Goal: Task Accomplishment & Management: Complete application form

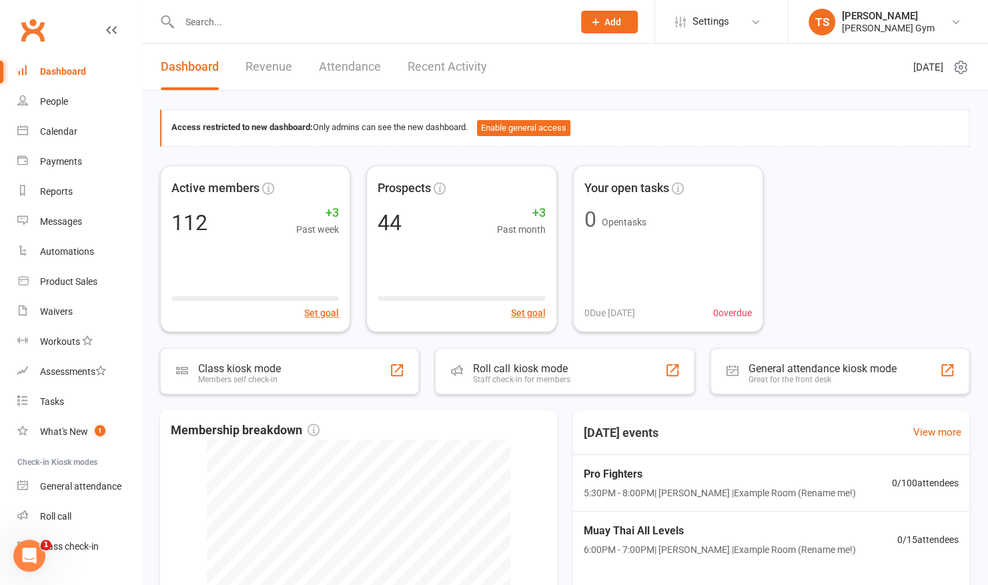
click at [620, 18] on span "Add" at bounding box center [612, 22] width 17 height 11
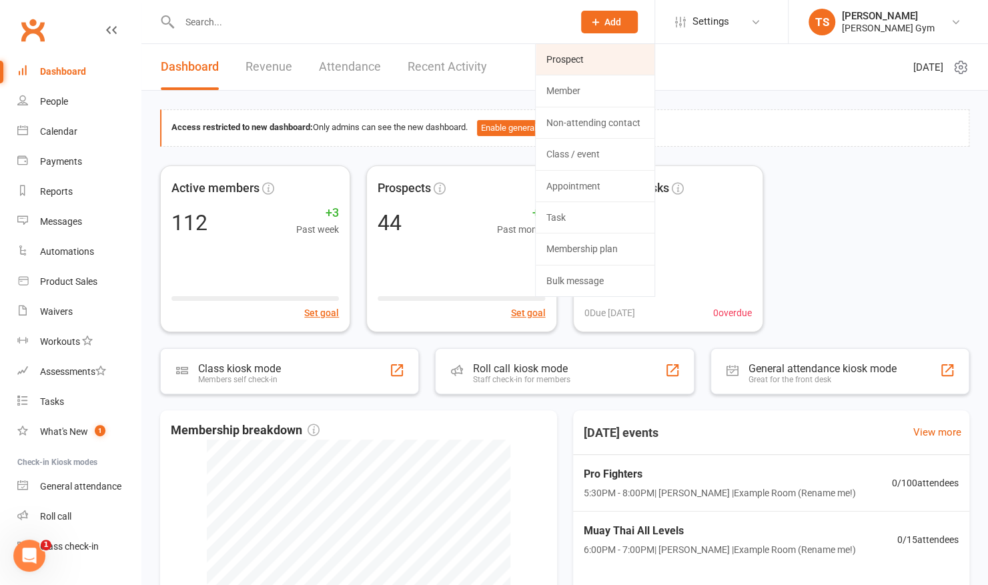
click at [581, 57] on link "Prospect" at bounding box center [595, 59] width 119 height 31
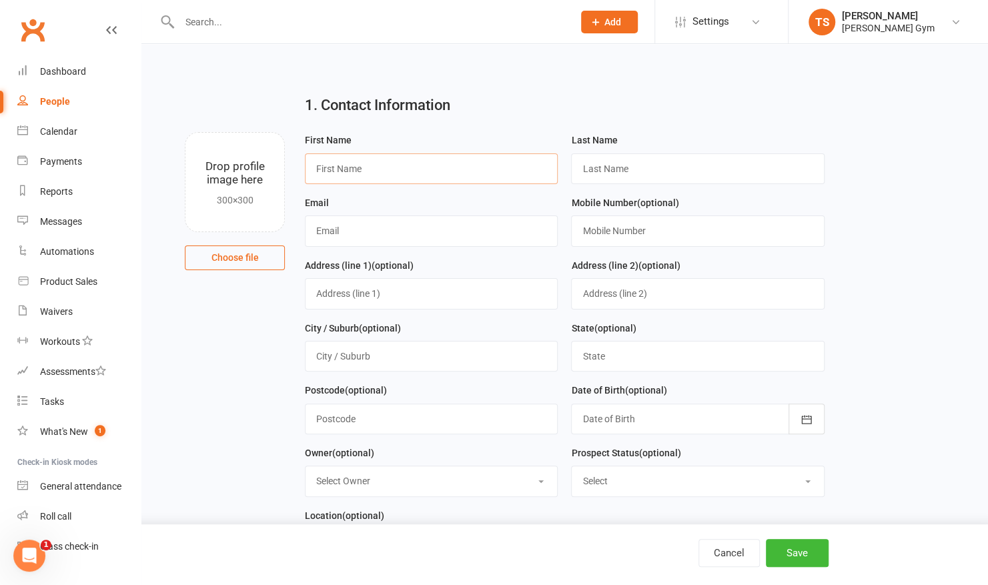
click at [387, 169] on input "text" at bounding box center [431, 168] width 253 height 31
type input "[PERSON_NAME]"
click at [612, 171] on input "text" at bounding box center [697, 168] width 253 height 31
type input "NIcolaou"
click at [487, 227] on input "text" at bounding box center [431, 230] width 253 height 31
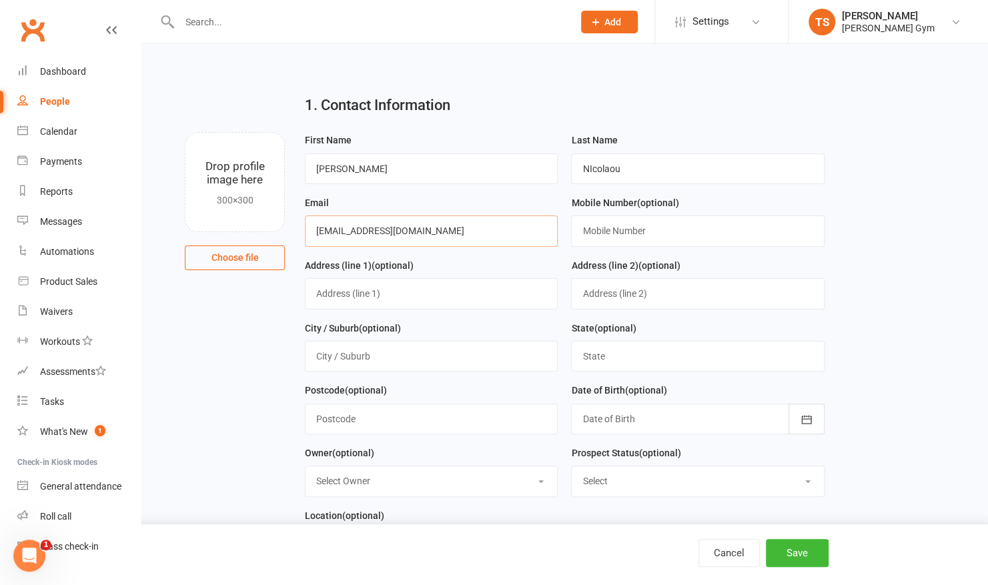
type input "[EMAIL_ADDRESS][DOMAIN_NAME]"
click at [608, 229] on input "text" at bounding box center [697, 230] width 253 height 31
type input "0422845550"
click at [424, 296] on input "text" at bounding box center [431, 293] width 253 height 31
type input "[STREET_ADDRESS]"
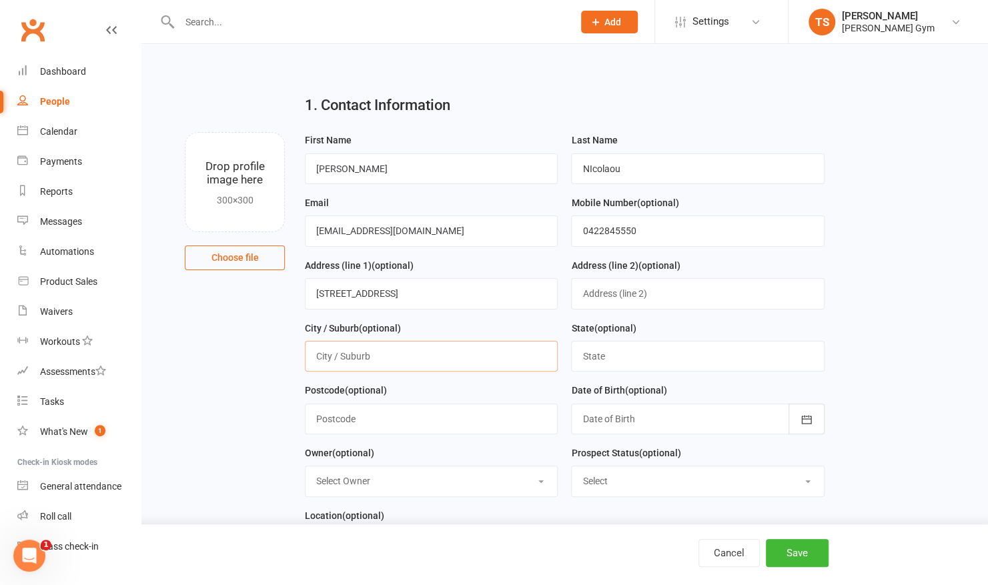
click at [352, 356] on input "text" at bounding box center [431, 356] width 253 height 31
type input "Malvern"
click at [598, 358] on input "text" at bounding box center [697, 356] width 253 height 31
type input "VIC"
click at [356, 412] on input "text" at bounding box center [431, 419] width 253 height 31
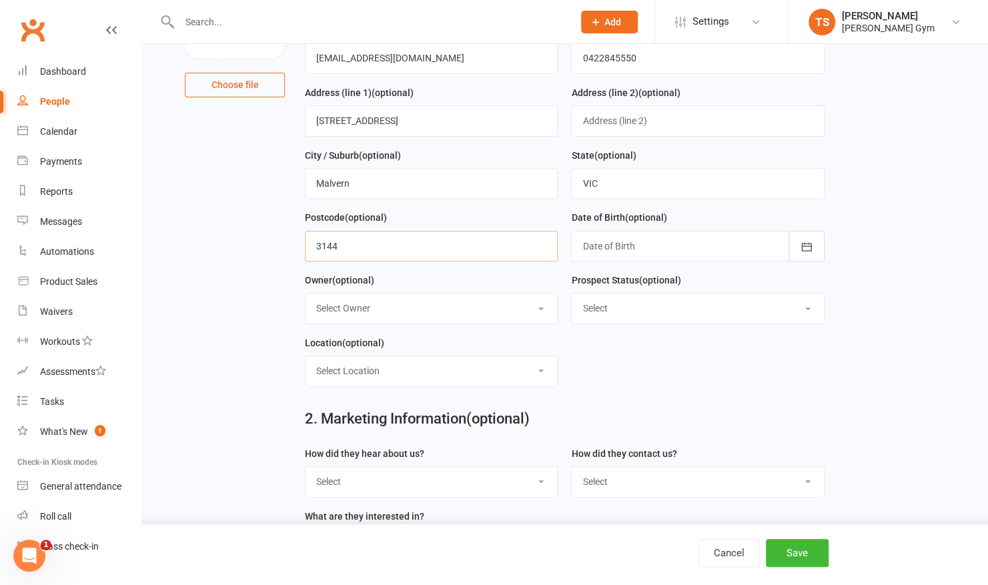
scroll to position [174, 0]
type input "3144"
click at [640, 235] on div at bounding box center [697, 244] width 253 height 31
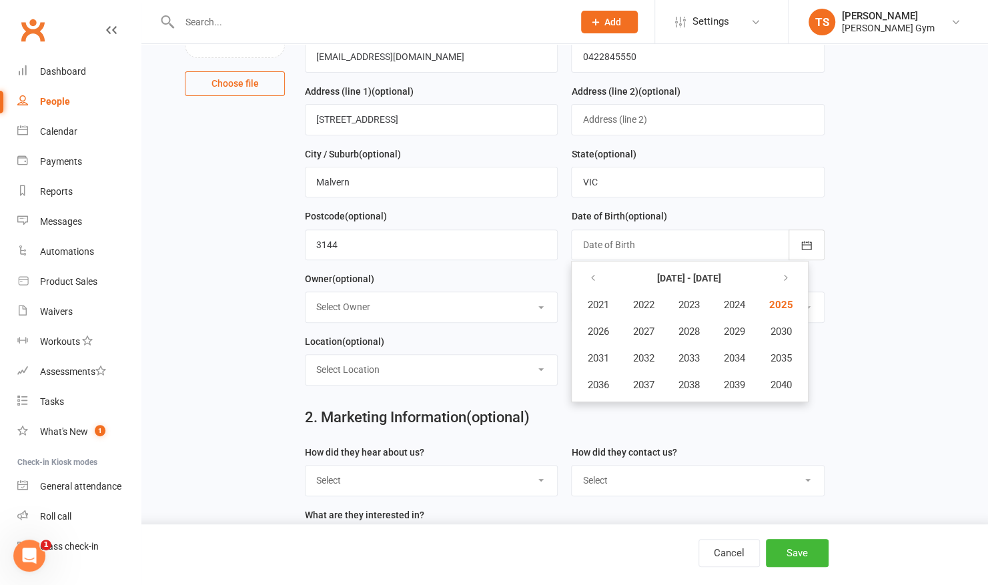
click at [588, 254] on div at bounding box center [697, 244] width 253 height 31
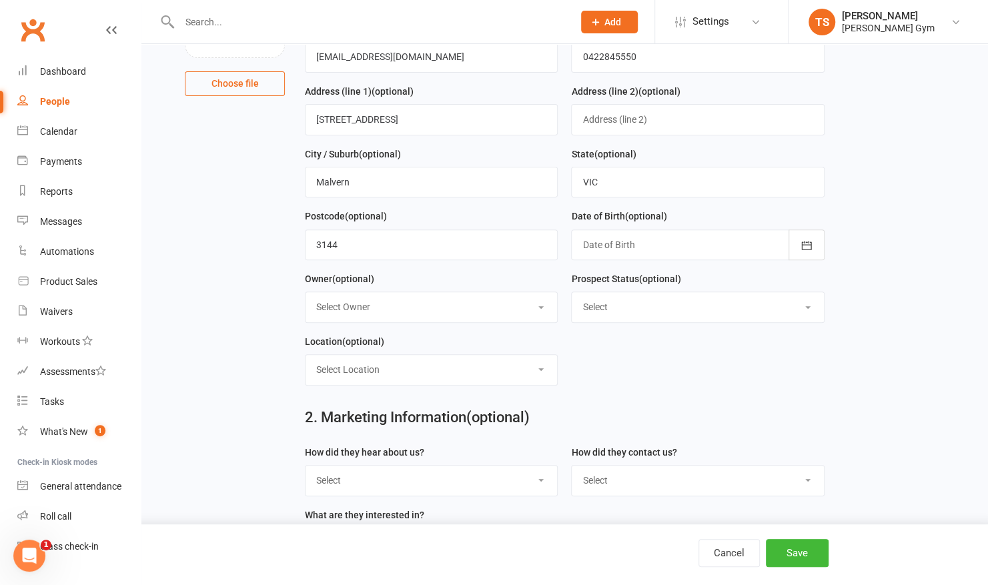
click at [607, 242] on div at bounding box center [697, 244] width 253 height 31
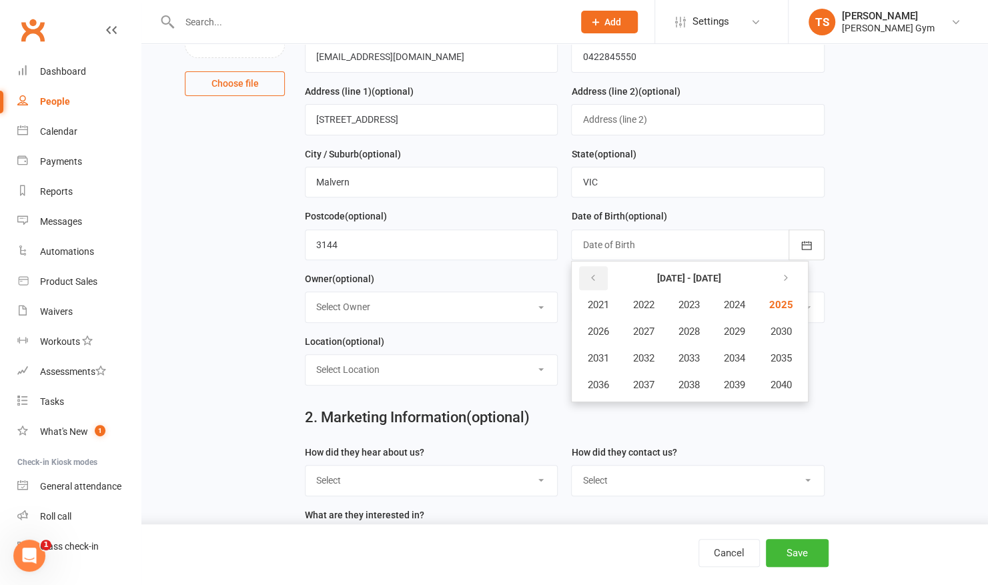
click at [592, 276] on icon "button" at bounding box center [592, 278] width 9 height 11
click at [594, 280] on button "button" at bounding box center [593, 278] width 29 height 24
click at [699, 385] on span "1998" at bounding box center [688, 385] width 21 height 12
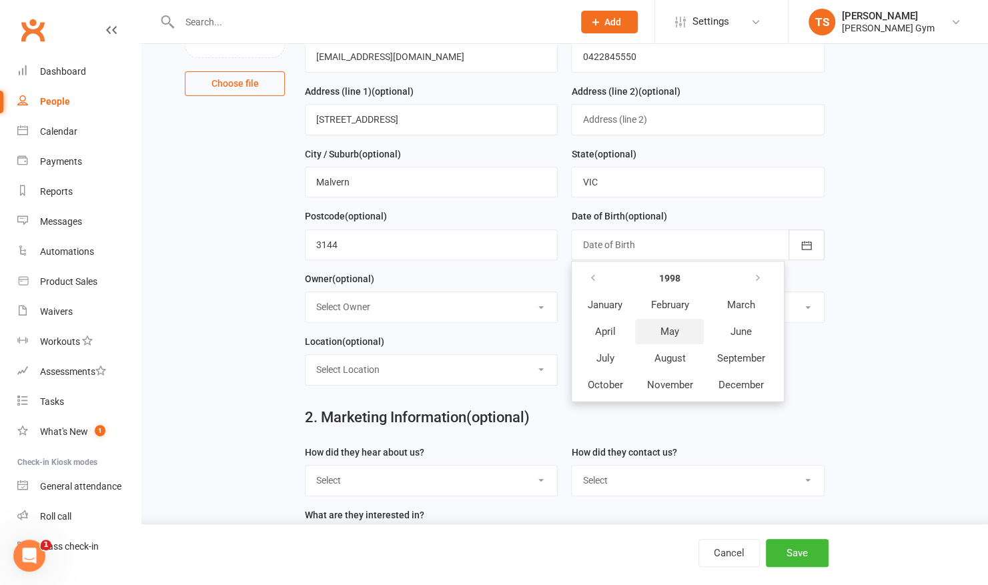
click at [671, 326] on span "May" at bounding box center [669, 332] width 19 height 12
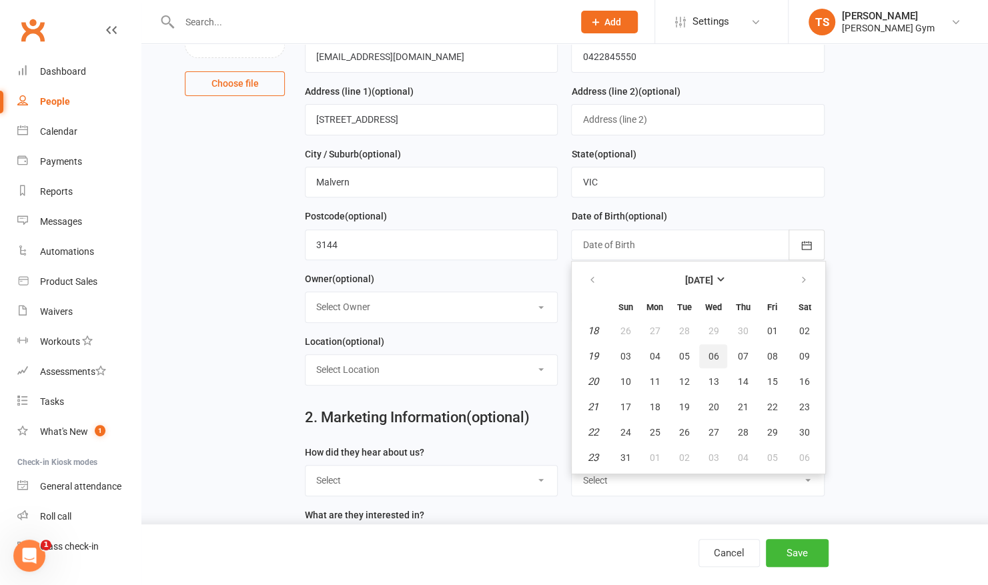
click at [709, 352] on span "06" at bounding box center [713, 356] width 11 height 11
type input "[DATE]"
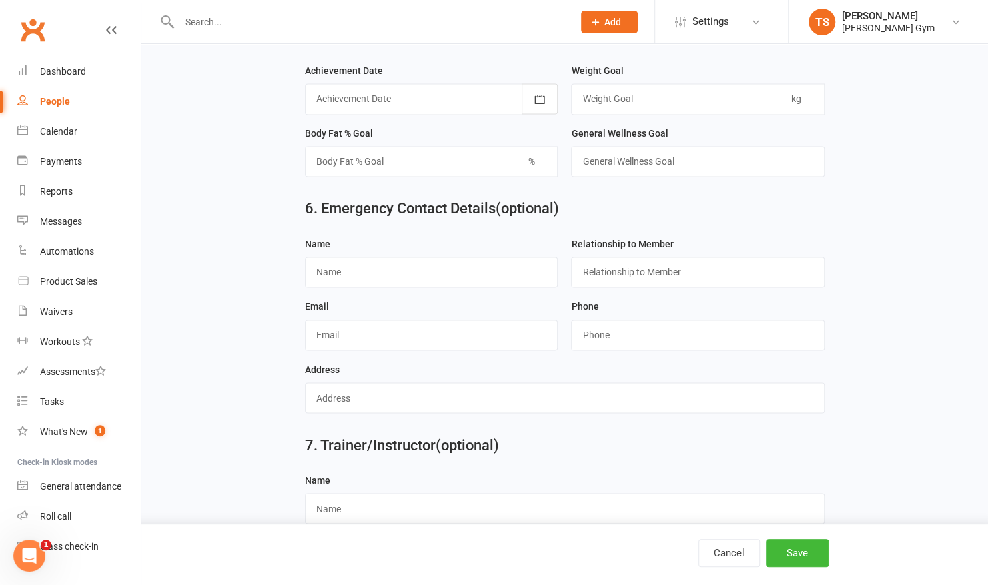
scroll to position [1139, 0]
click at [346, 263] on input "text" at bounding box center [431, 271] width 253 height 31
type input "[PERSON_NAME]"
click at [604, 268] on input "text" at bounding box center [697, 271] width 253 height 31
click at [544, 303] on div "Email" at bounding box center [431, 324] width 253 height 52
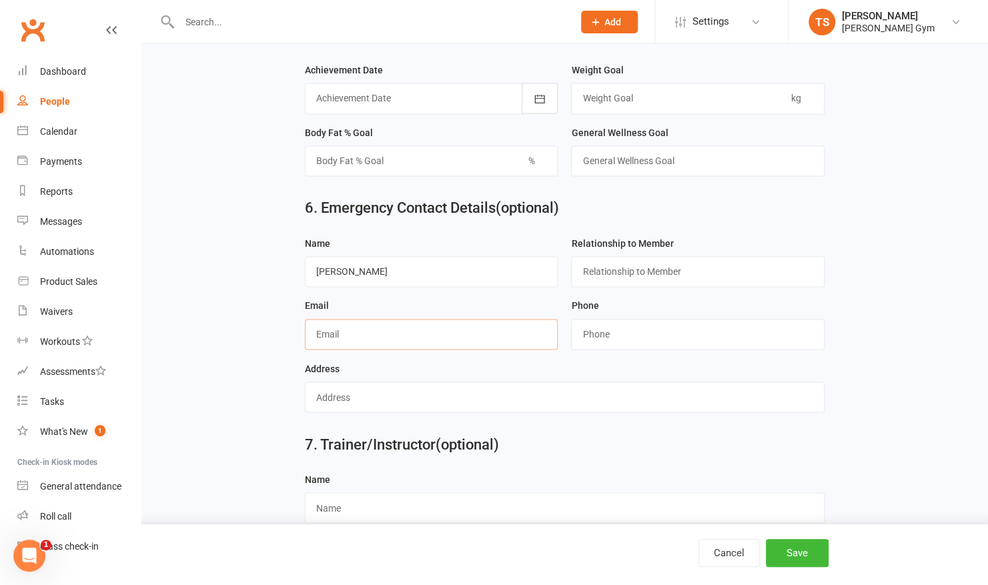
click at [427, 326] on input "text" at bounding box center [431, 334] width 253 height 31
type input "[EMAIL_ADDRESS][DOMAIN_NAME]"
click at [625, 320] on input "string" at bounding box center [697, 334] width 253 height 31
drag, startPoint x: 402, startPoint y: 262, endPoint x: 282, endPoint y: 271, distance: 120.4
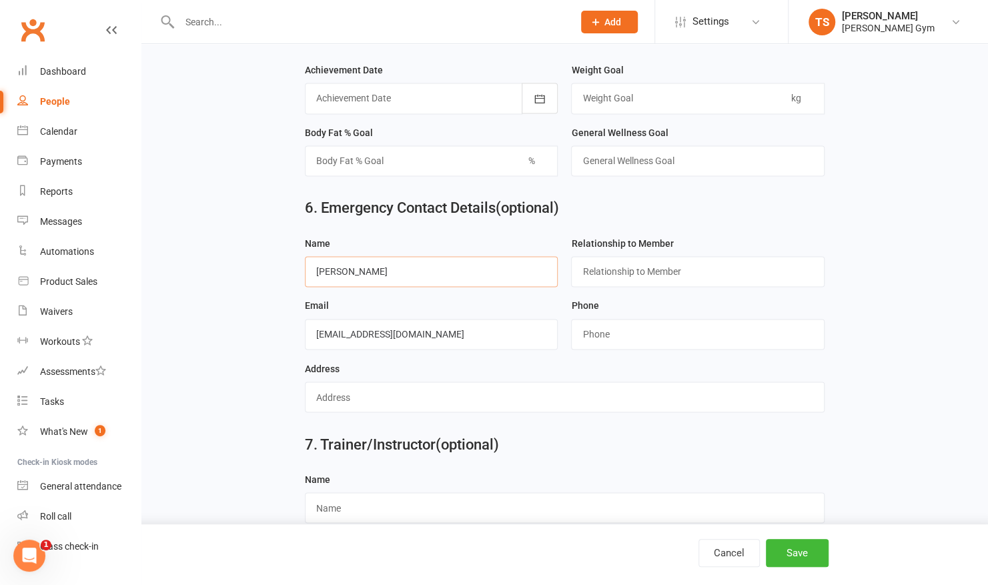
type input "[PERSON_NAME]"
click at [606, 267] on input "text" at bounding box center [697, 271] width 253 height 31
click at [600, 257] on input "text" at bounding box center [697, 271] width 253 height 31
click at [474, 302] on div "Email [EMAIL_ADDRESS][DOMAIN_NAME]" at bounding box center [431, 324] width 253 height 52
click at [615, 325] on input "string" at bounding box center [697, 334] width 253 height 31
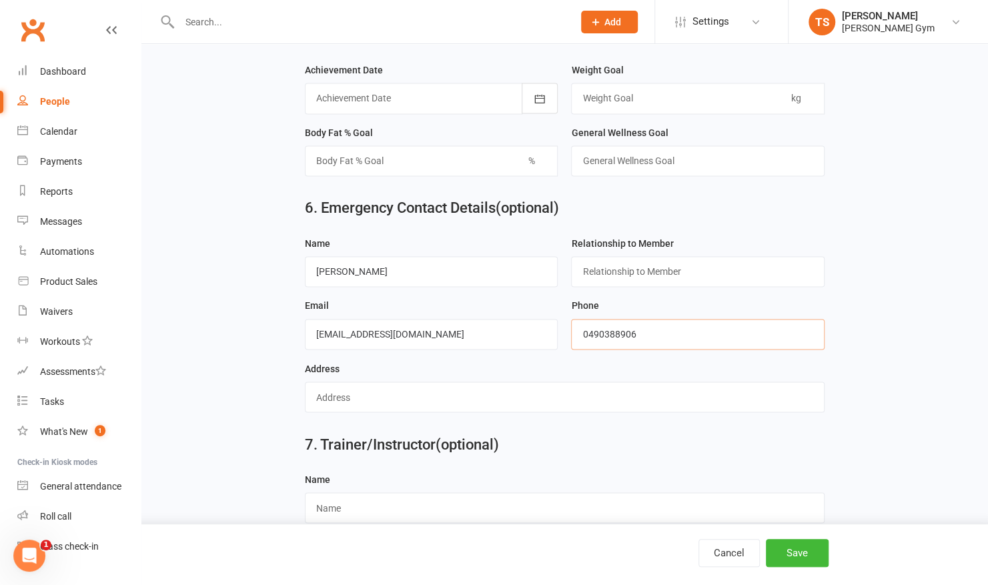
type input "0490388906"
click at [477, 382] on input "text" at bounding box center [565, 397] width 520 height 31
type input "[STREET_ADDRESS]"
click at [791, 553] on button "Save" at bounding box center [797, 553] width 63 height 28
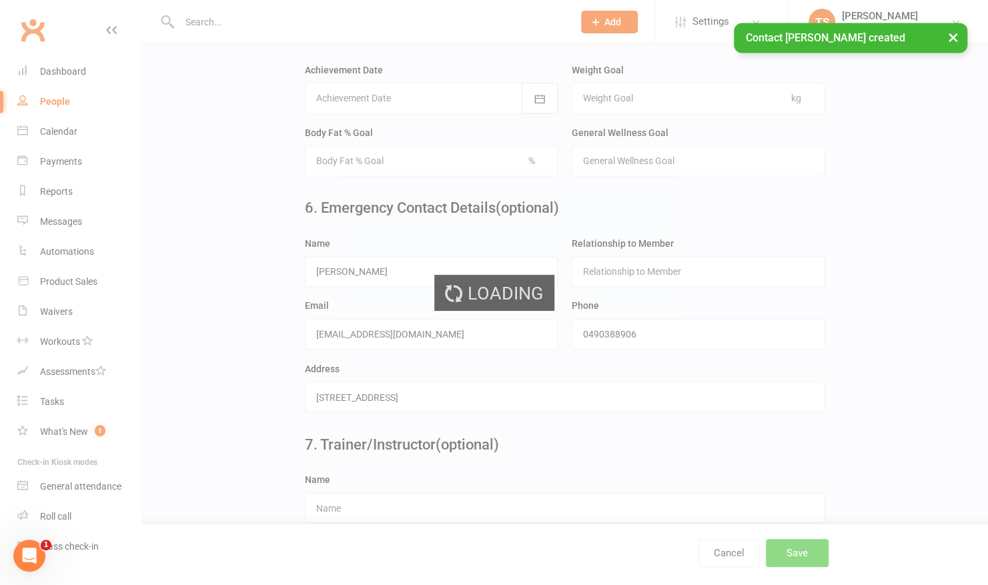
scroll to position [0, 0]
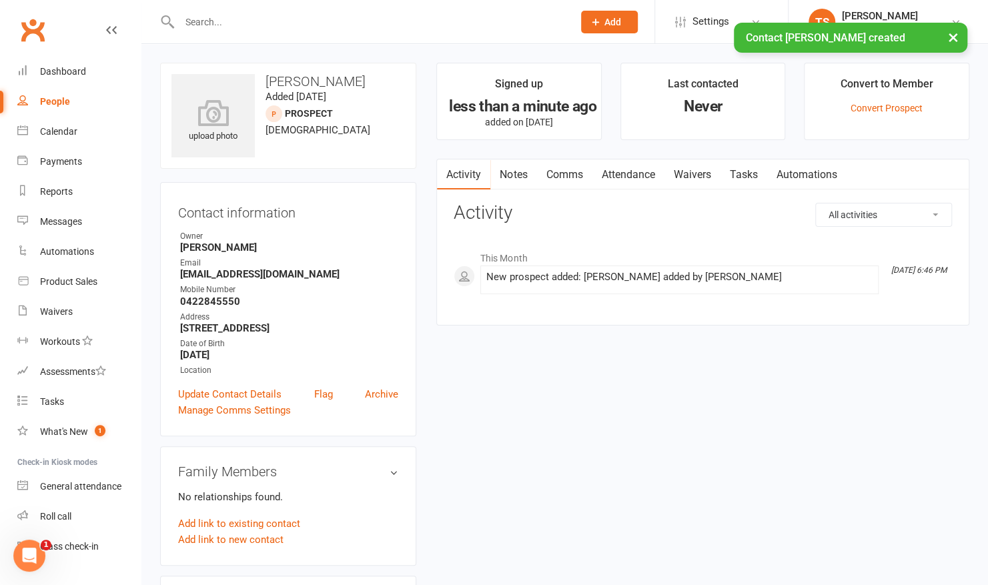
click at [706, 174] on link "Waivers" at bounding box center [692, 174] width 56 height 31
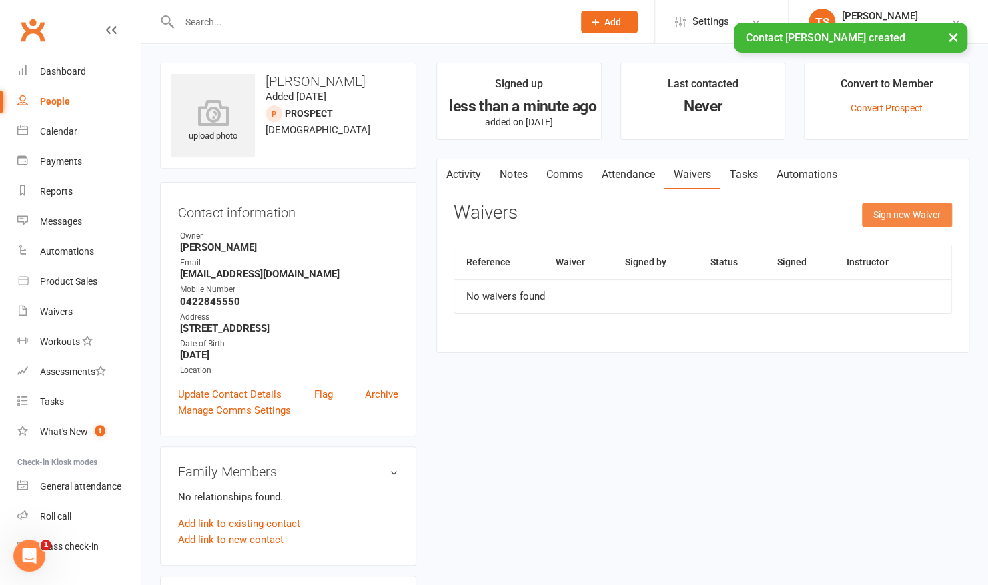
click at [935, 217] on button "Sign new Waiver" at bounding box center [907, 215] width 90 height 24
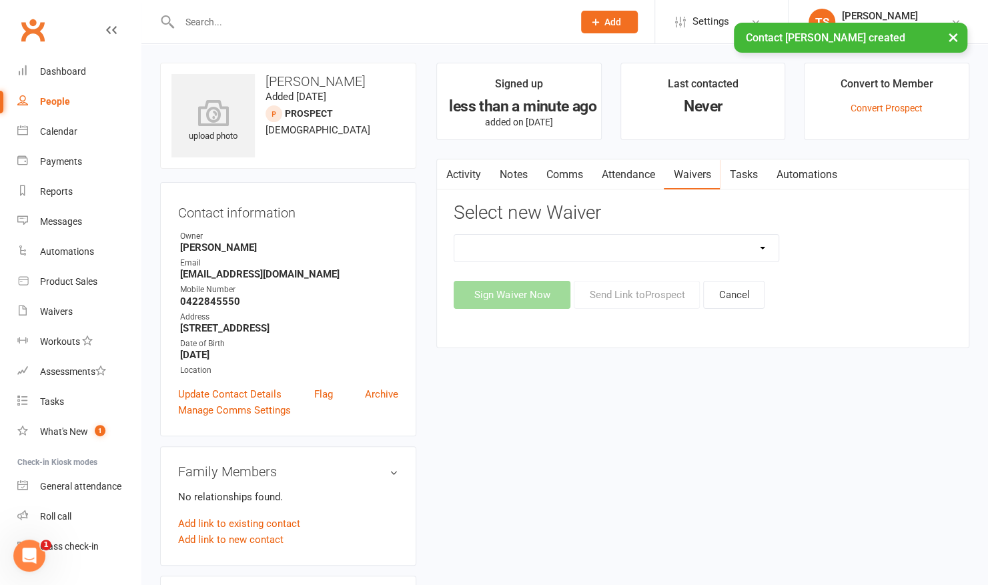
click at [592, 254] on select "3 Per Week, Unlimited, Personal Training and Single Class Waiver Prospects - Si…" at bounding box center [616, 248] width 324 height 27
select select "10731"
click at [454, 235] on select "3 Per Week, Unlimited, Personal Training and Single Class Waiver Prospects - Si…" at bounding box center [616, 248] width 324 height 27
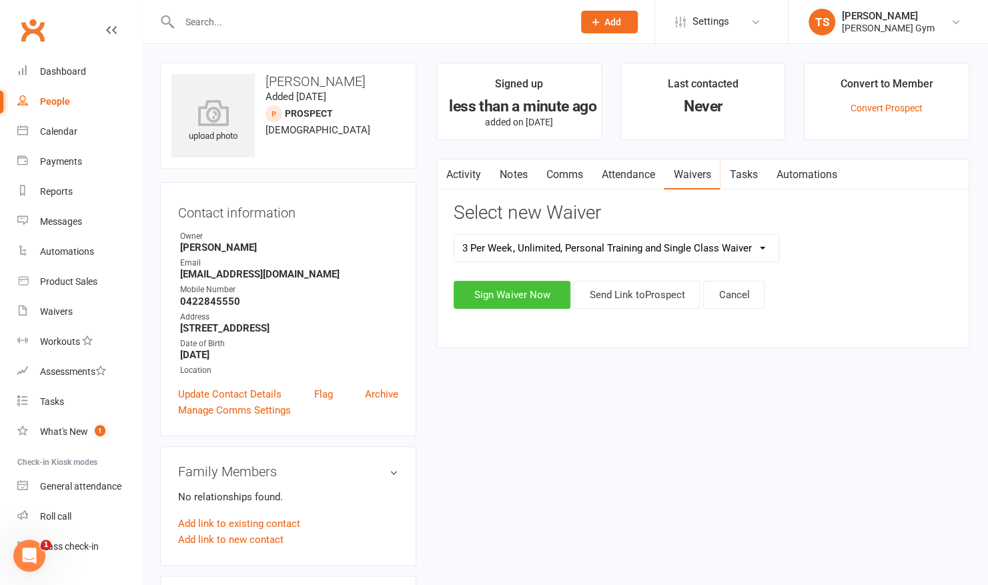
click at [510, 286] on button "Sign Waiver Now" at bounding box center [512, 295] width 117 height 28
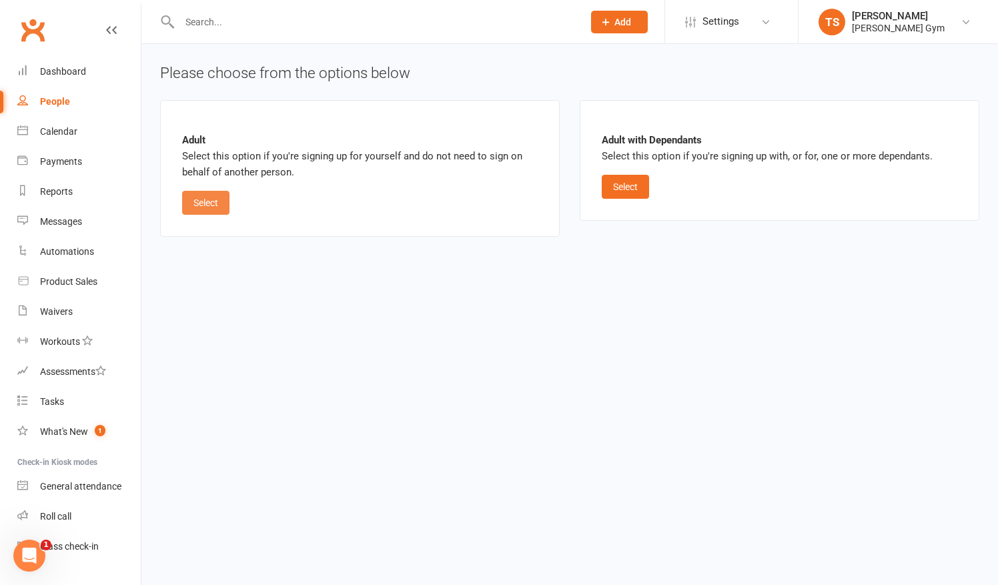
click at [199, 198] on button "Select" at bounding box center [205, 203] width 47 height 24
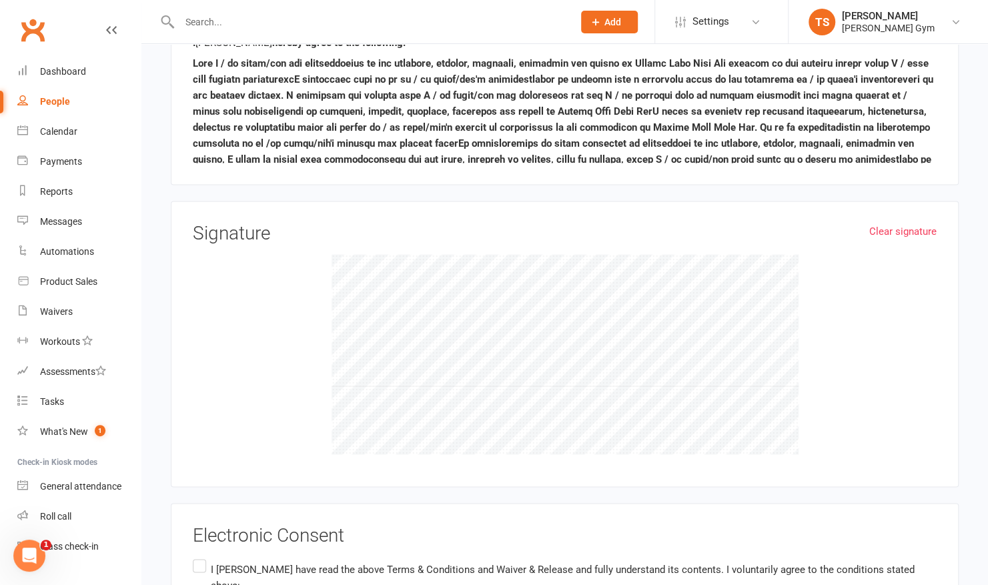
scroll to position [1270, 0]
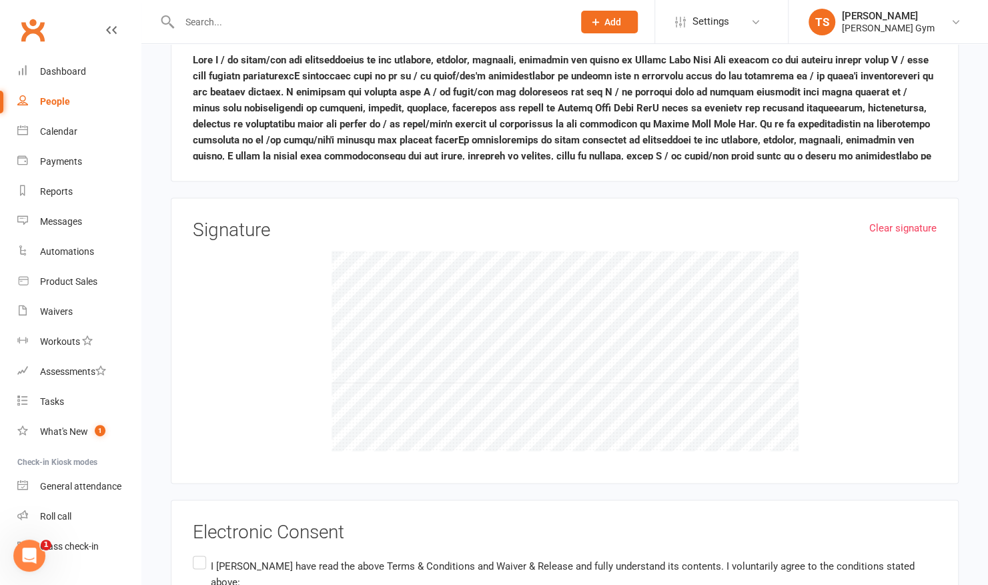
click at [197, 553] on label "I [PERSON_NAME] have read the above Terms & Conditions and Waiver & Release and…" at bounding box center [565, 574] width 744 height 42
click at [197, 553] on input "I [PERSON_NAME] have read the above Terms & Conditions and Waiver & Release and…" at bounding box center [197, 553] width 9 height 0
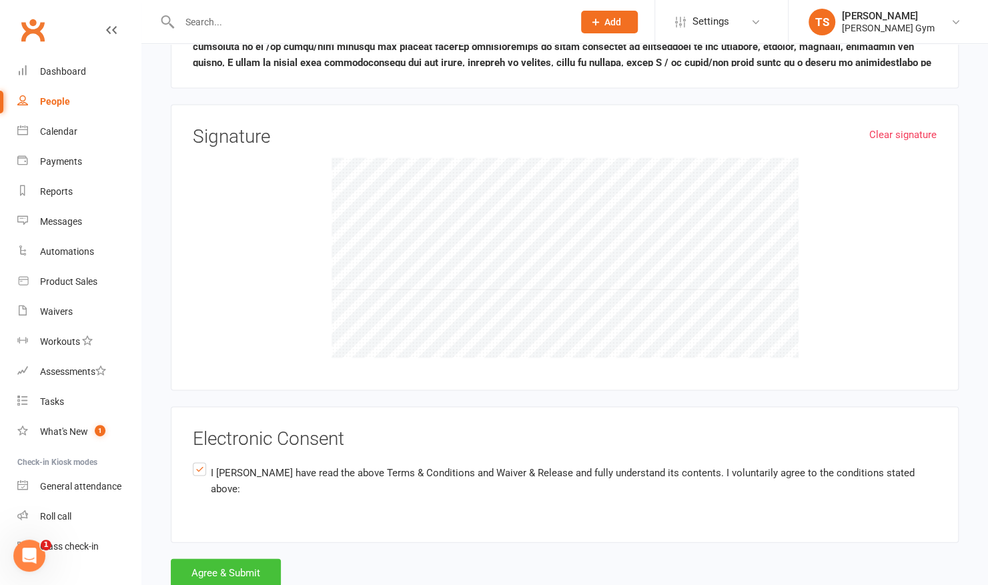
click at [221, 558] on button "Agree & Submit" at bounding box center [226, 572] width 110 height 28
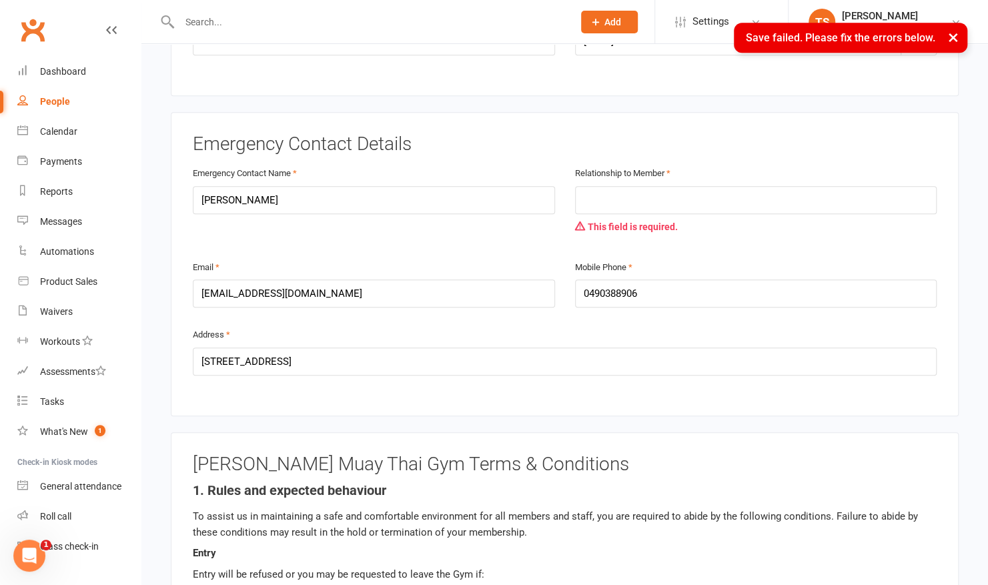
scroll to position [604, 0]
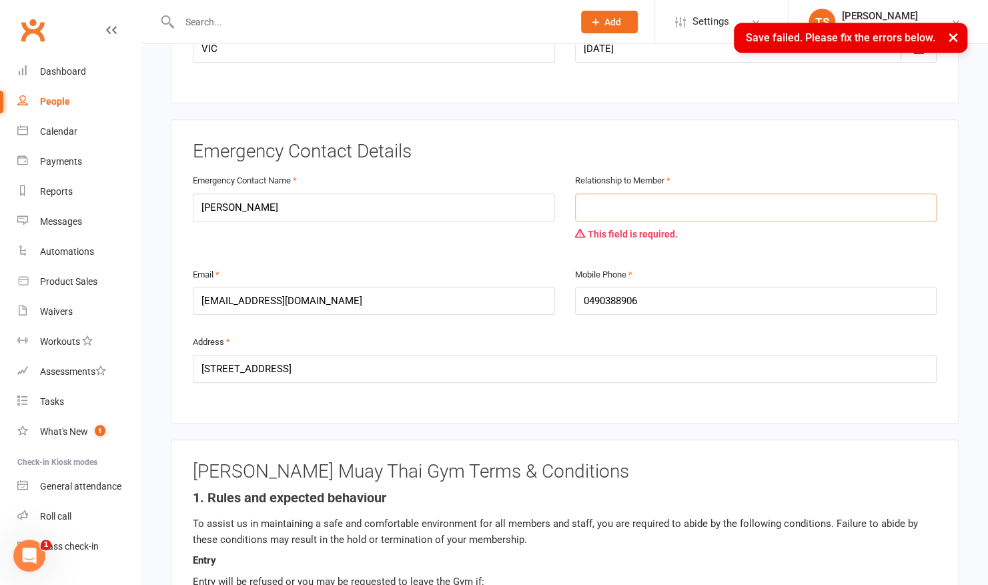
click at [635, 193] on input "text" at bounding box center [756, 207] width 362 height 28
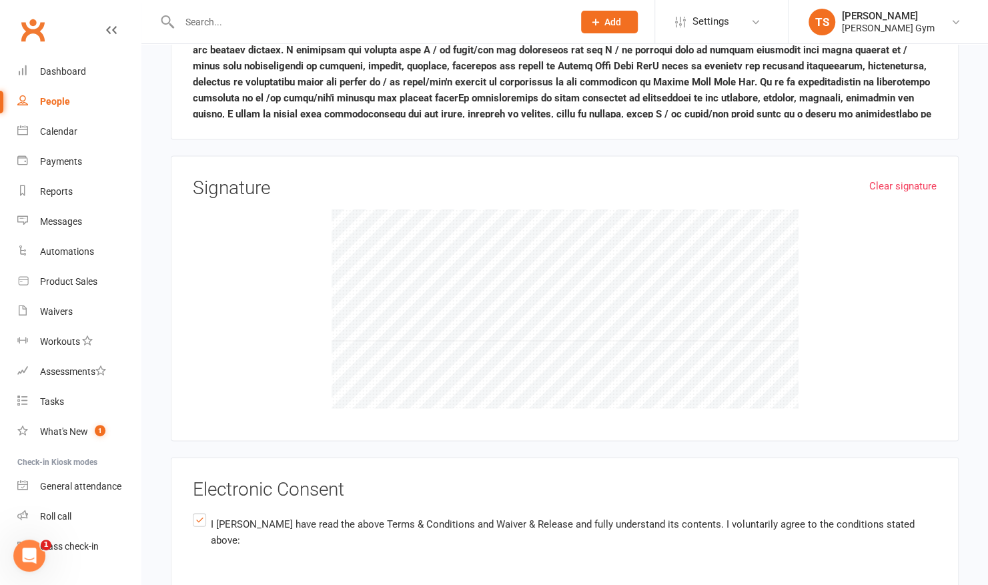
scroll to position [1388, 0]
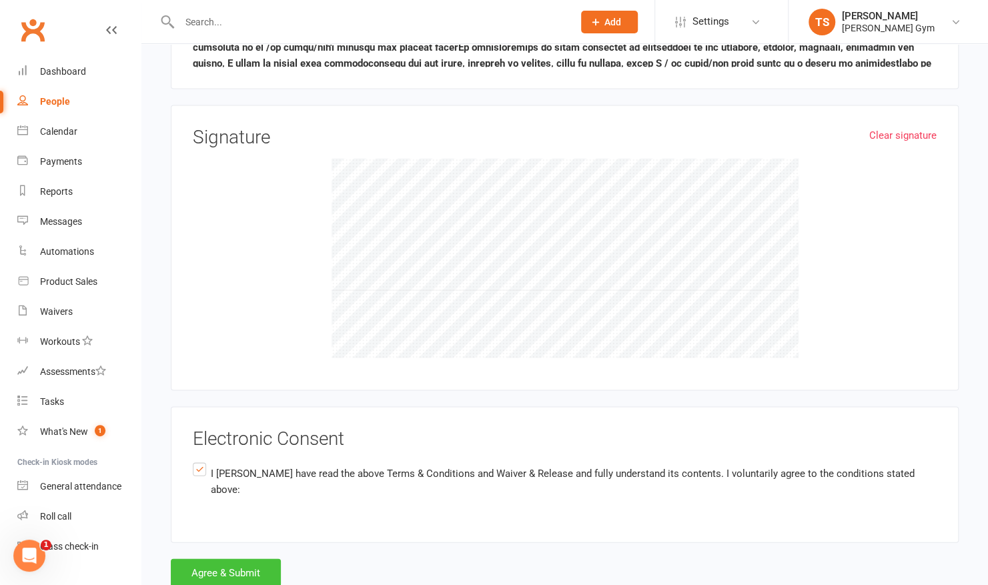
type input "Friend"
click at [251, 558] on button "Agree & Submit" at bounding box center [226, 572] width 110 height 28
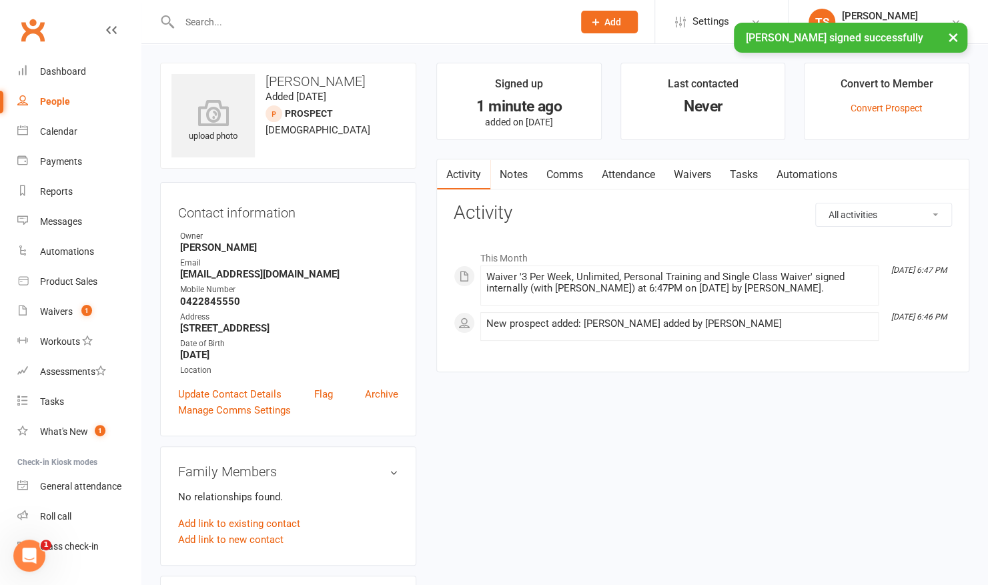
click at [598, 23] on div "× [PERSON_NAME] signed successfully" at bounding box center [485, 23] width 971 height 0
click at [596, 21] on icon at bounding box center [596, 22] width 12 height 12
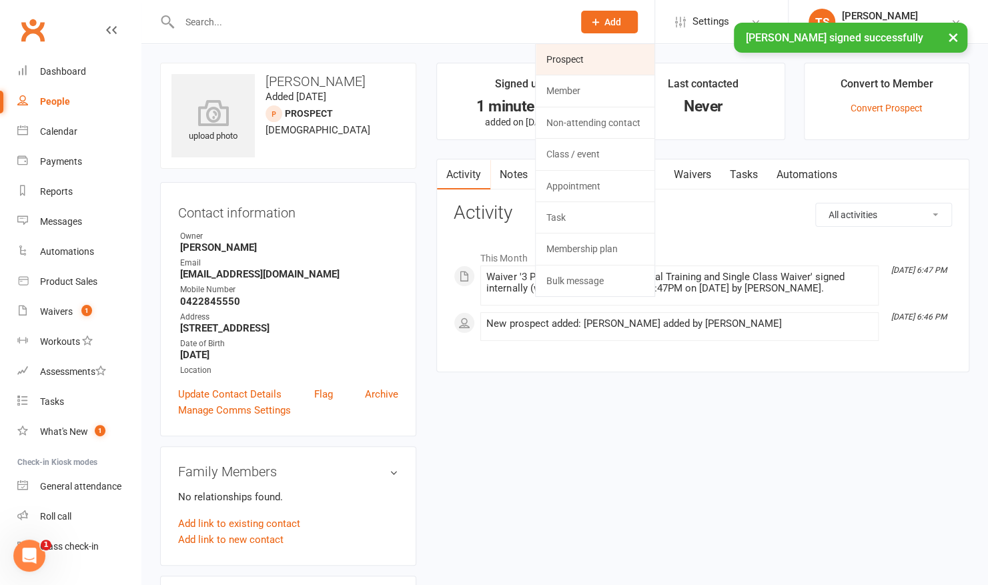
click at [560, 61] on link "Prospect" at bounding box center [595, 59] width 119 height 31
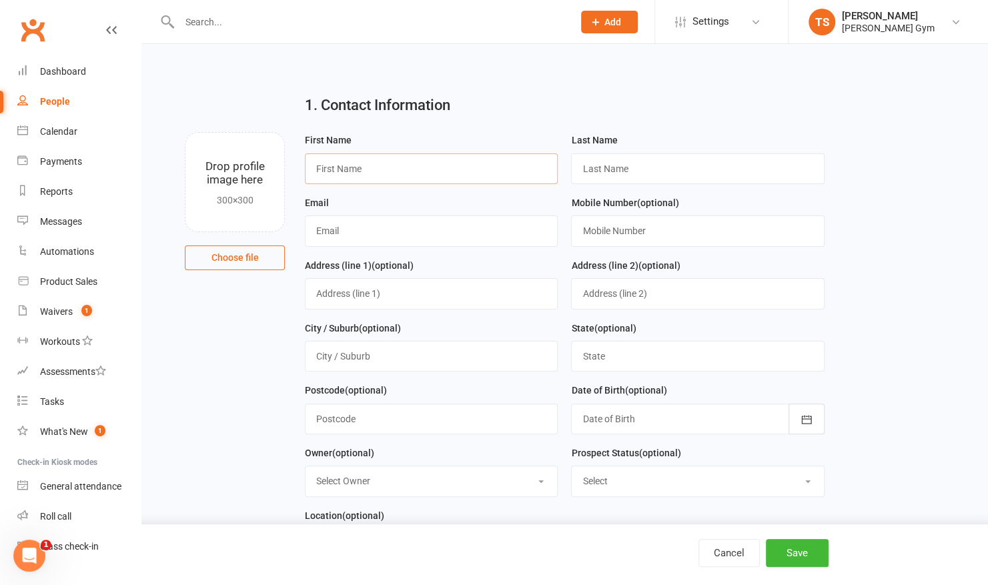
click at [359, 161] on input "text" at bounding box center [431, 168] width 253 height 31
type input "[PERSON_NAME]"
click at [612, 168] on input "text" at bounding box center [697, 168] width 253 height 31
type input "Nicholls"
click at [381, 231] on input "text" at bounding box center [431, 230] width 253 height 31
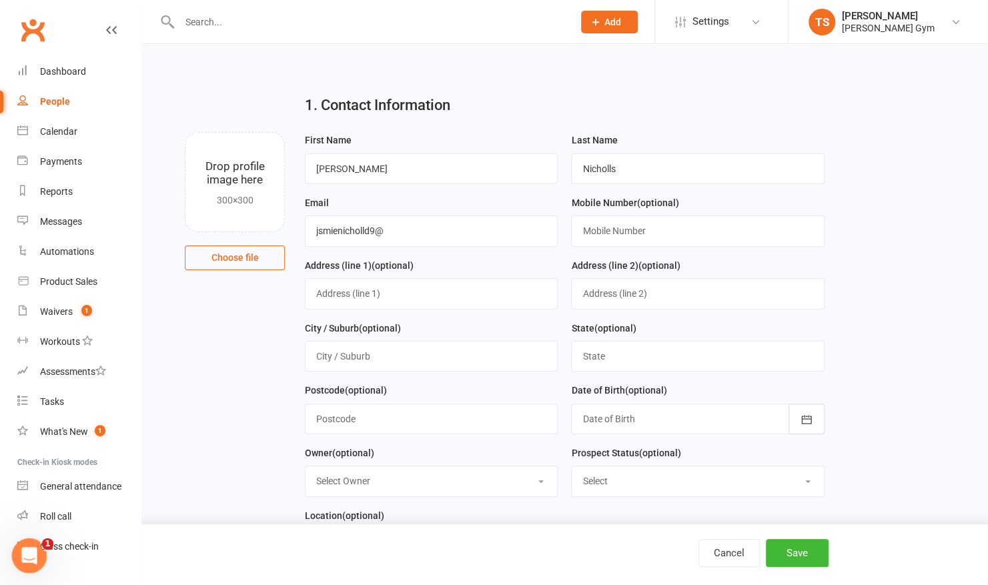
click at [38, 555] on div "Open Intercom Messenger" at bounding box center [27, 554] width 44 height 44
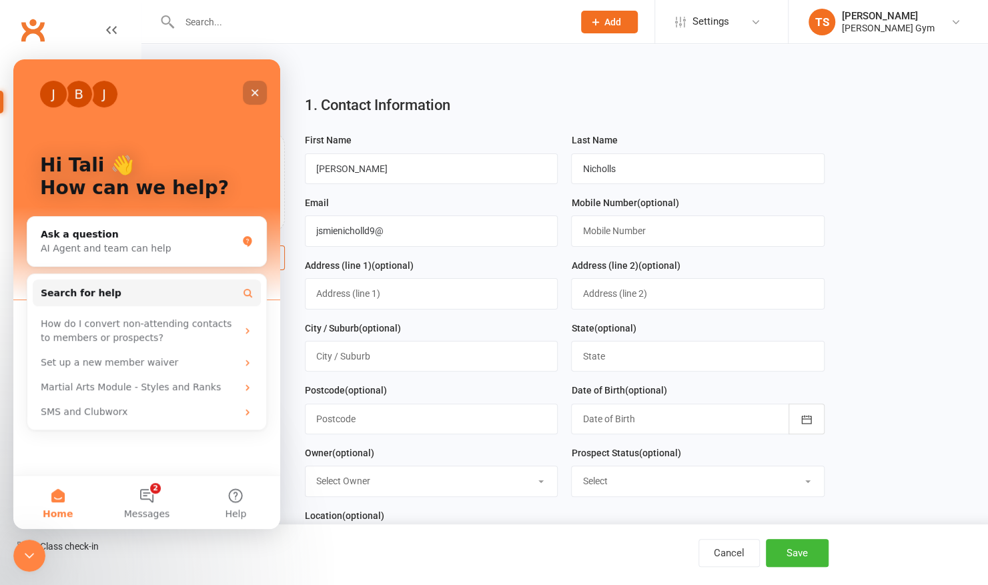
click at [252, 91] on icon "Close" at bounding box center [255, 92] width 7 height 7
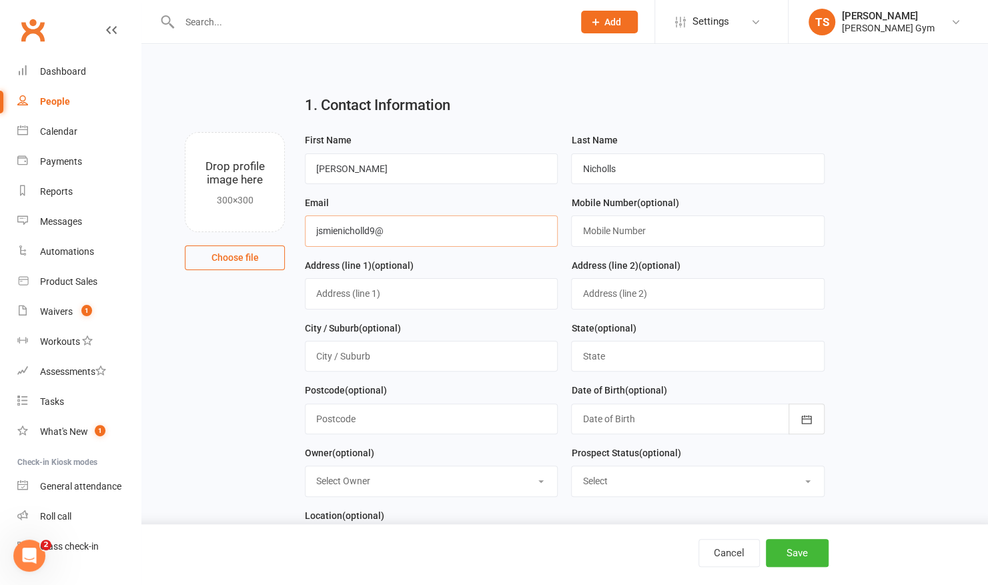
click at [413, 227] on input "jsmienicholld9@" at bounding box center [431, 230] width 253 height 31
type input "[EMAIL_ADDRESS][DOMAIN_NAME]"
click at [622, 239] on input "text" at bounding box center [697, 230] width 253 height 31
click at [612, 232] on input "04906388906" at bounding box center [697, 230] width 253 height 31
click at [688, 229] on input "0490688906" at bounding box center [697, 230] width 253 height 31
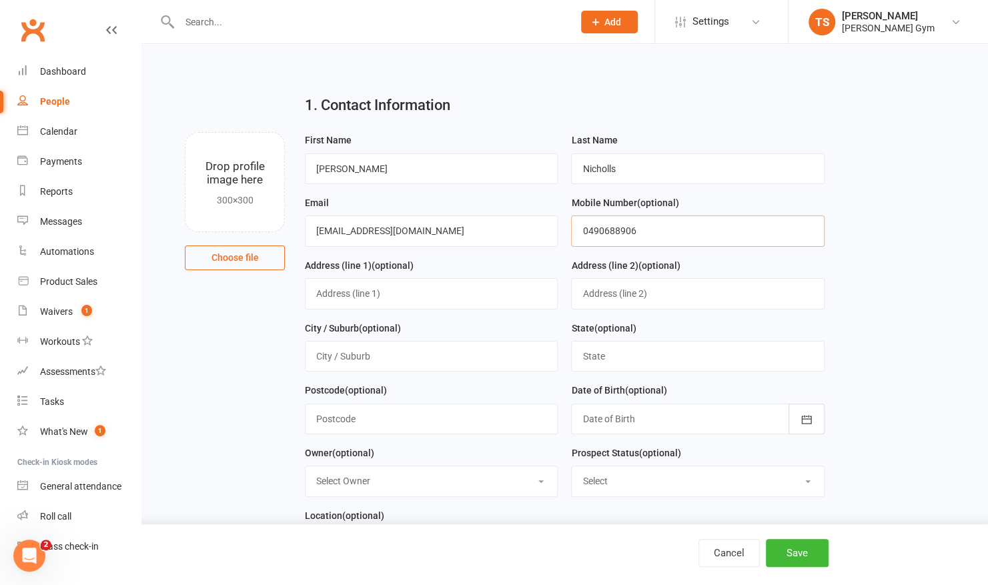
click at [607, 232] on input "0490688906" at bounding box center [697, 230] width 253 height 31
click at [662, 229] on input "0490388906" at bounding box center [697, 230] width 253 height 31
type input "0490388906"
click at [439, 294] on input "text" at bounding box center [431, 293] width 253 height 31
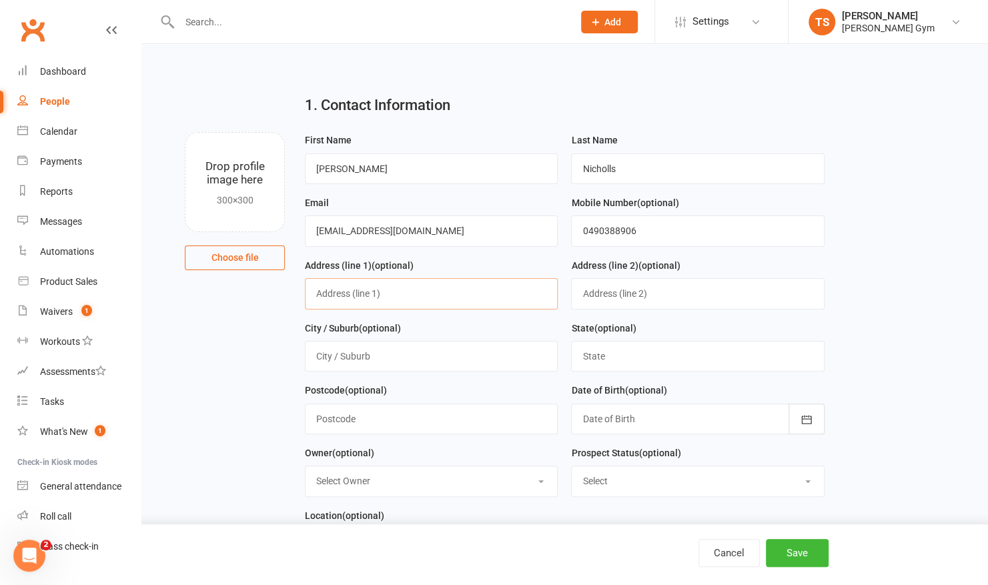
click at [454, 291] on input "text" at bounding box center [431, 293] width 253 height 31
type input "10 [PERSON_NAME] Mews"
click at [374, 356] on input "text" at bounding box center [431, 356] width 253 height 31
type input "[GEOGRAPHIC_DATA]"
click at [628, 355] on input "text" at bounding box center [697, 356] width 253 height 31
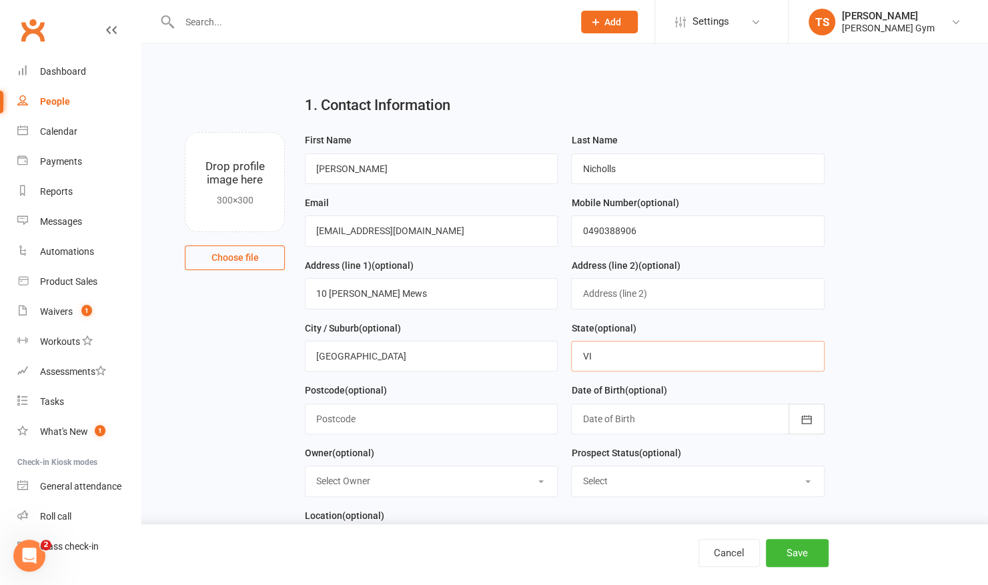
type input "VIC"
type input "3144"
type input "VIC"
click at [400, 409] on input "3144" at bounding box center [431, 419] width 253 height 31
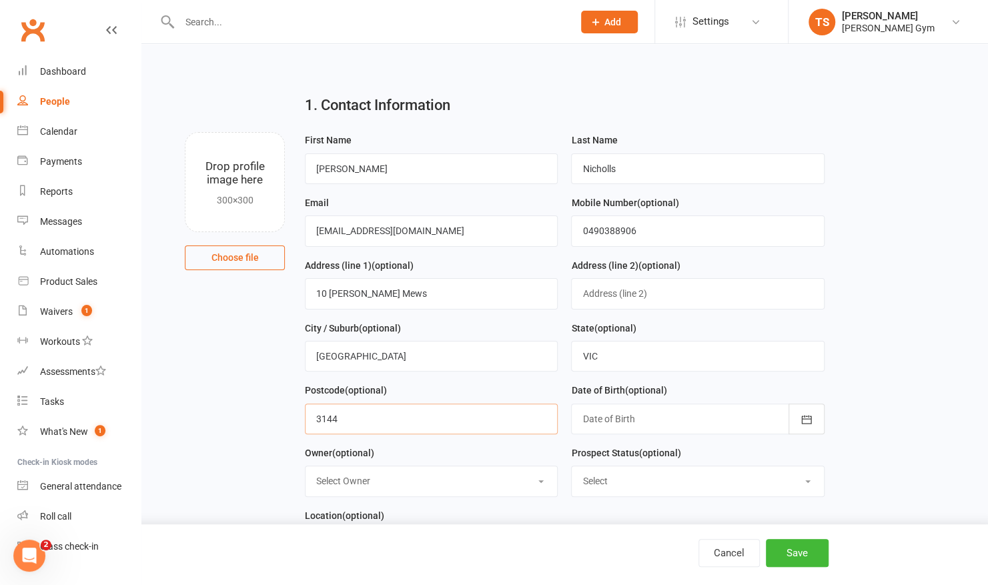
click at [400, 409] on input "3144" at bounding box center [431, 419] width 253 height 31
type input "3031"
click at [661, 415] on div at bounding box center [697, 419] width 253 height 31
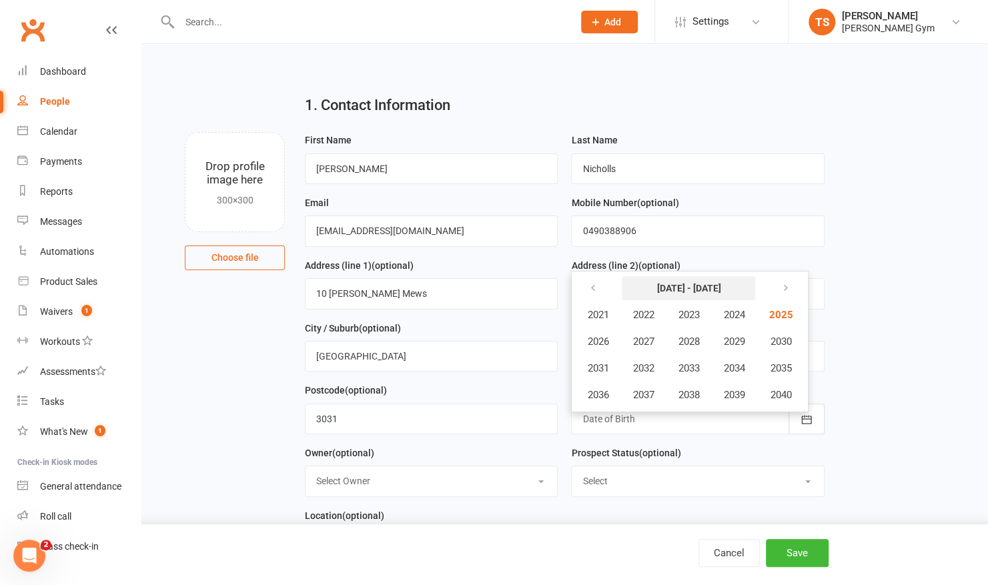
click at [698, 284] on strong "[DATE] - [DATE]" at bounding box center [688, 288] width 64 height 11
click at [593, 288] on icon "button" at bounding box center [592, 288] width 9 height 11
click at [785, 390] on span "2000" at bounding box center [779, 395] width 21 height 12
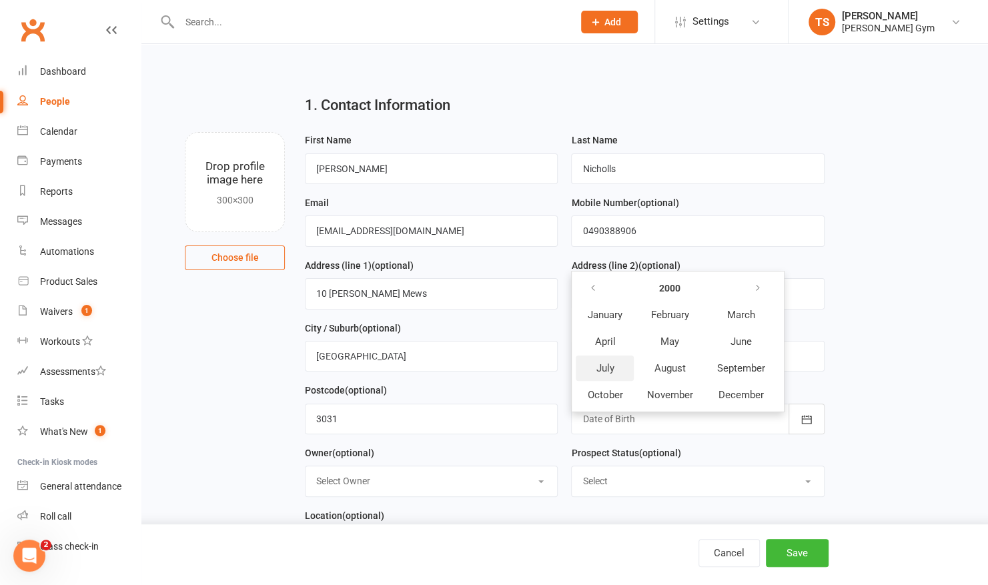
click at [607, 362] on span "July" at bounding box center [605, 368] width 18 height 12
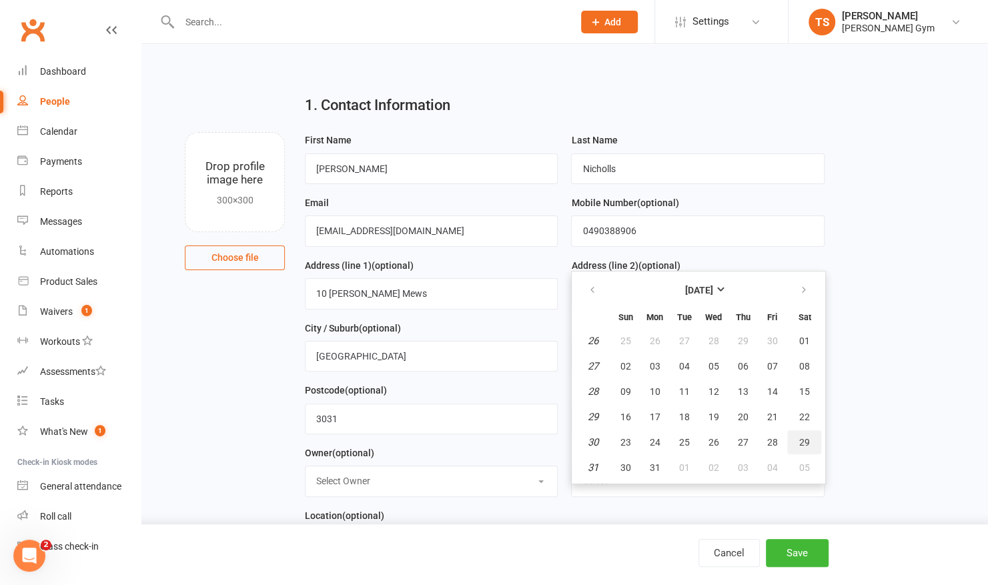
click at [803, 444] on span "29" at bounding box center [804, 442] width 11 height 11
type input "[DATE]"
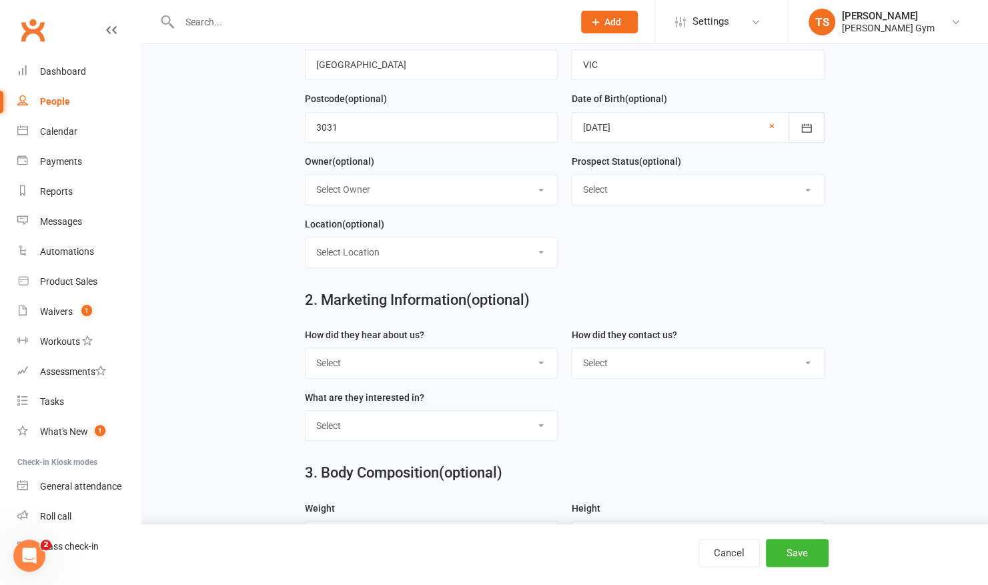
scroll to position [291, 0]
click at [462, 182] on select "Select Owner [PERSON_NAME] [PERSON_NAME]" at bounding box center [432, 189] width 252 height 29
click at [608, 187] on select "Select Initial Contact Follow-up Call Follow-up Email Almost Ready Not Ready No…" at bounding box center [698, 189] width 252 height 29
click at [622, 188] on select "Select Initial Contact Follow-up Call Follow-up Email Almost Ready Not Ready No…" at bounding box center [698, 189] width 252 height 29
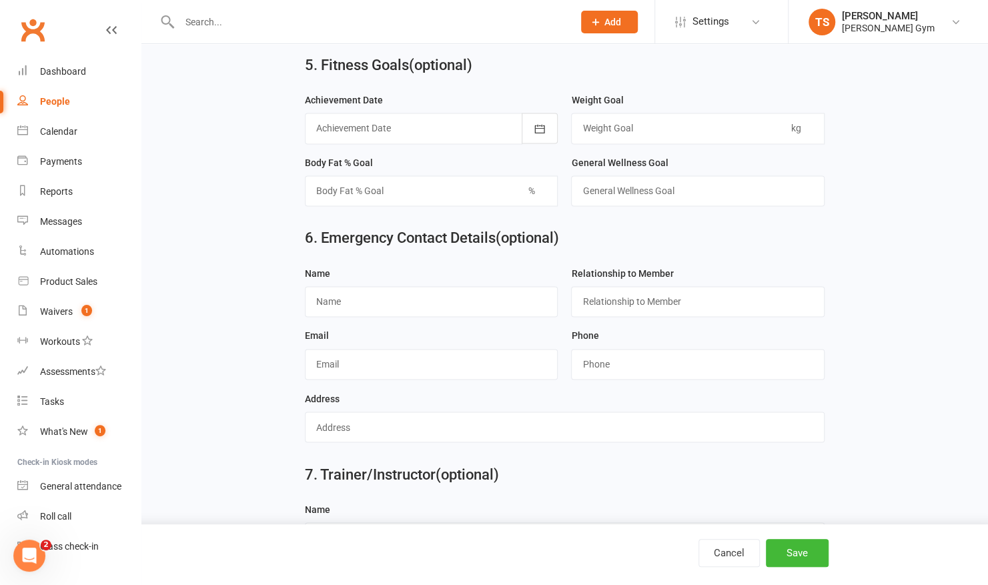
scroll to position [1147, 0]
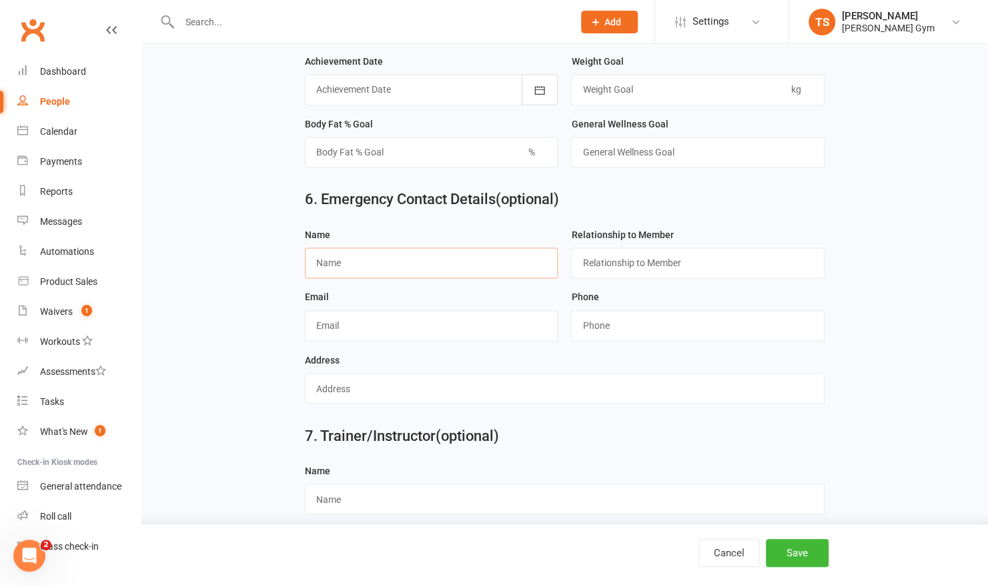
click at [367, 248] on input "text" at bounding box center [431, 263] width 253 height 31
type input "[PERSON_NAME]"
click at [631, 252] on input "text" at bounding box center [697, 263] width 253 height 31
click at [733, 250] on input "text" at bounding box center [697, 263] width 253 height 31
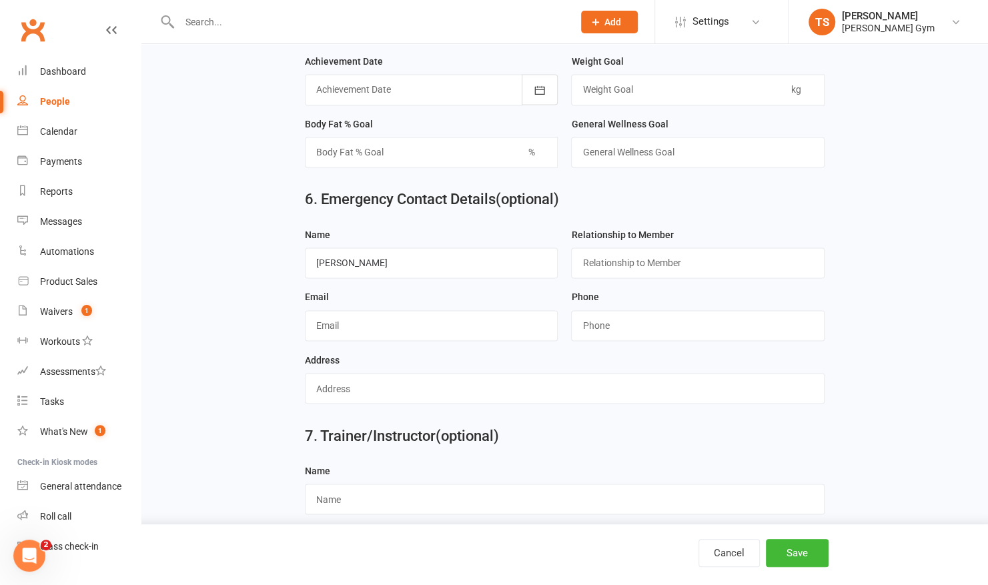
click at [414, 320] on input "text" at bounding box center [431, 325] width 253 height 31
click at [670, 311] on input "string" at bounding box center [697, 325] width 253 height 31
type input "0422845550"
click at [388, 310] on input "text" at bounding box center [431, 325] width 253 height 31
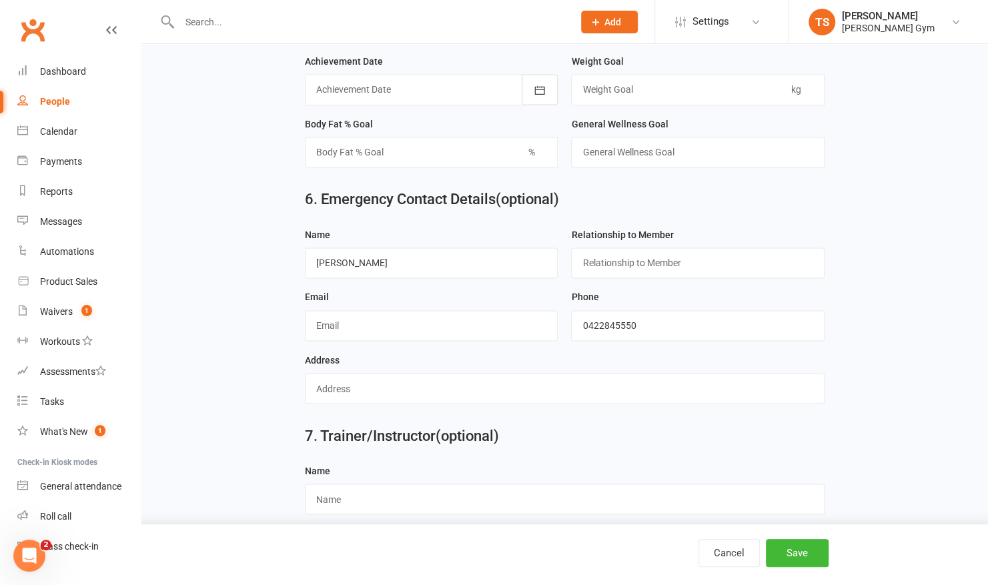
click at [393, 375] on input "text" at bounding box center [565, 388] width 520 height 31
type input "[STREET_ADDRESS]"
click at [365, 310] on input "text" at bounding box center [431, 325] width 253 height 31
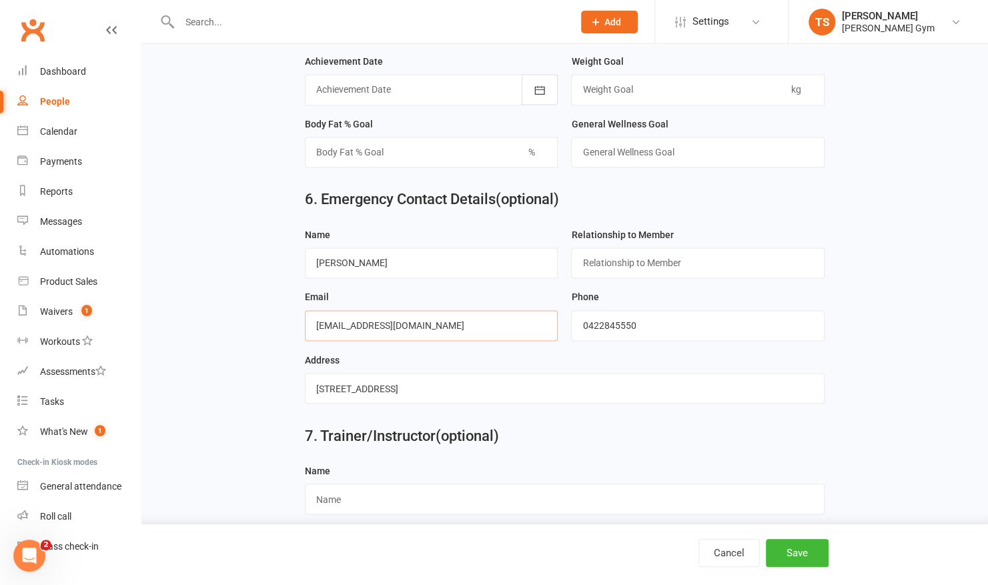
type input "[EMAIL_ADDRESS][DOMAIN_NAME]"
click at [790, 552] on button "Save" at bounding box center [797, 553] width 63 height 28
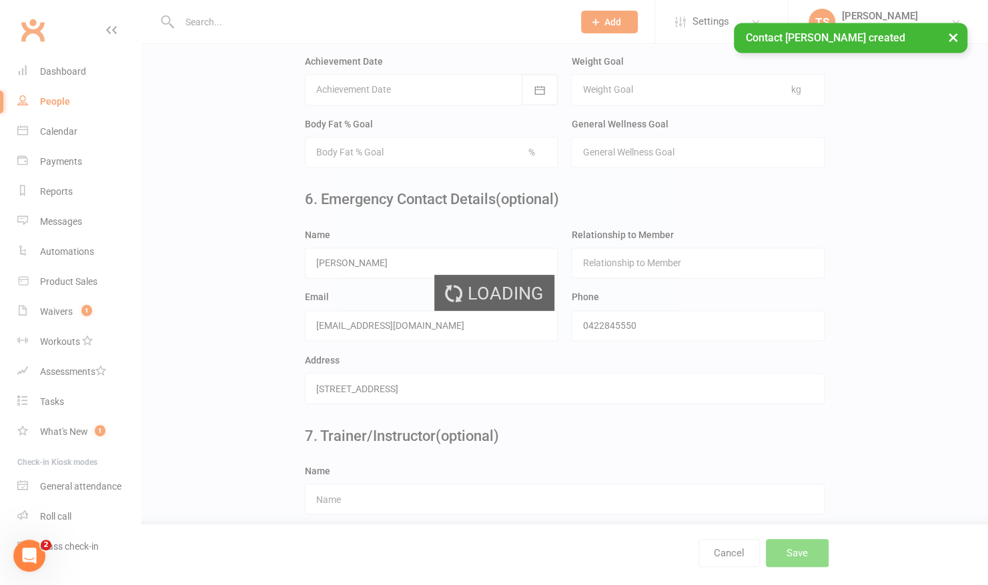
scroll to position [0, 0]
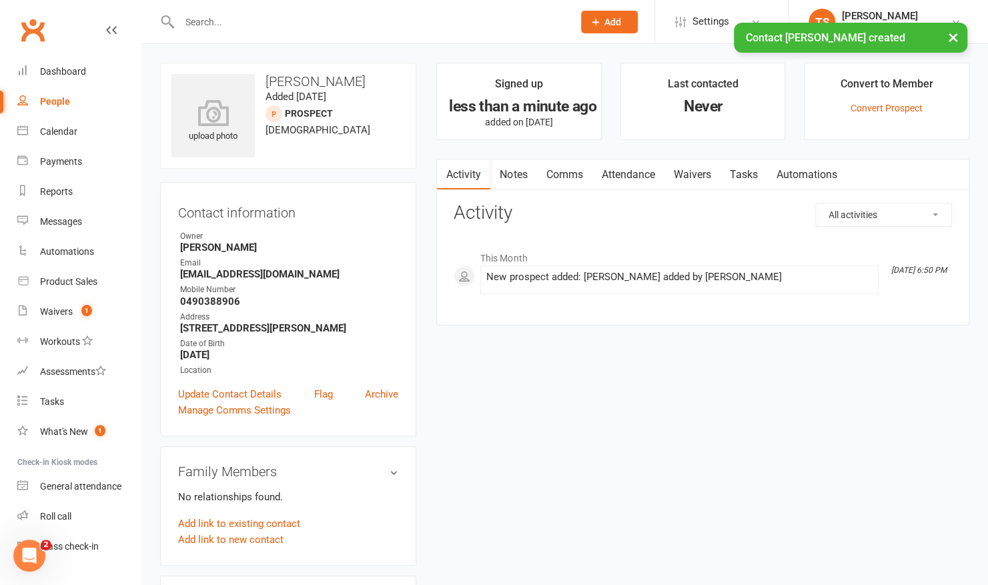
click at [699, 173] on link "Waivers" at bounding box center [692, 174] width 56 height 31
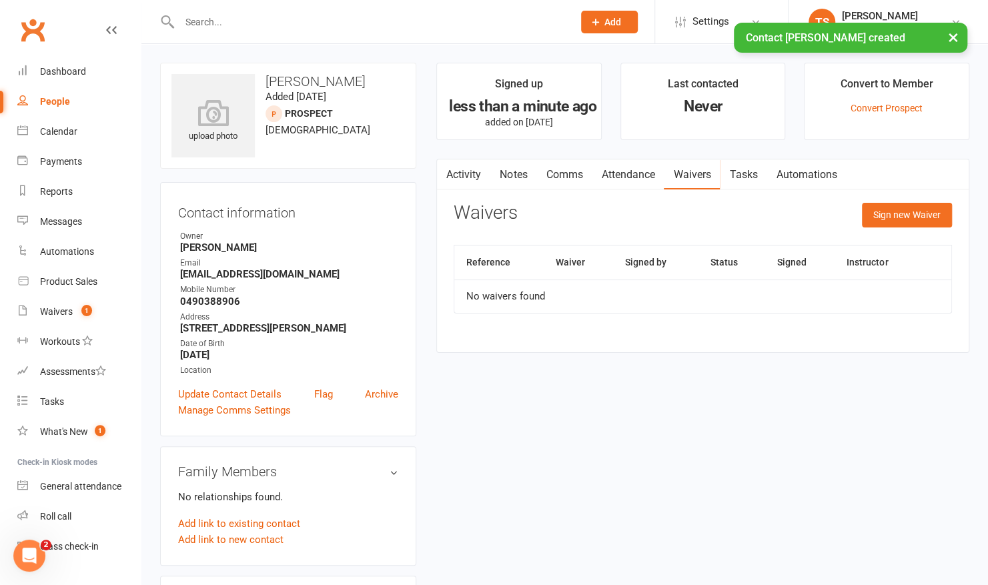
click at [566, 264] on th "Waiver" at bounding box center [577, 263] width 69 height 34
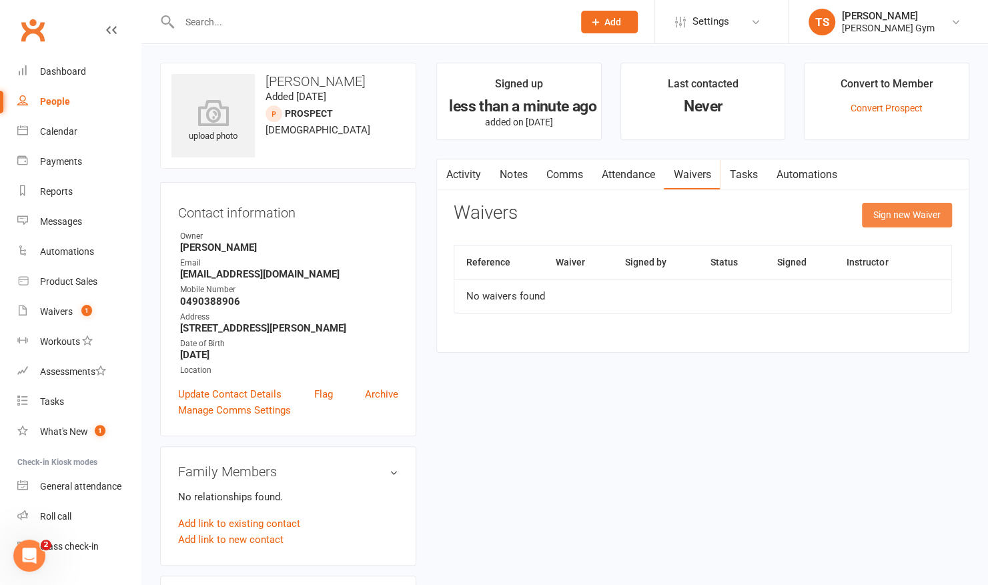
click at [875, 217] on button "Sign new Waiver" at bounding box center [907, 215] width 90 height 24
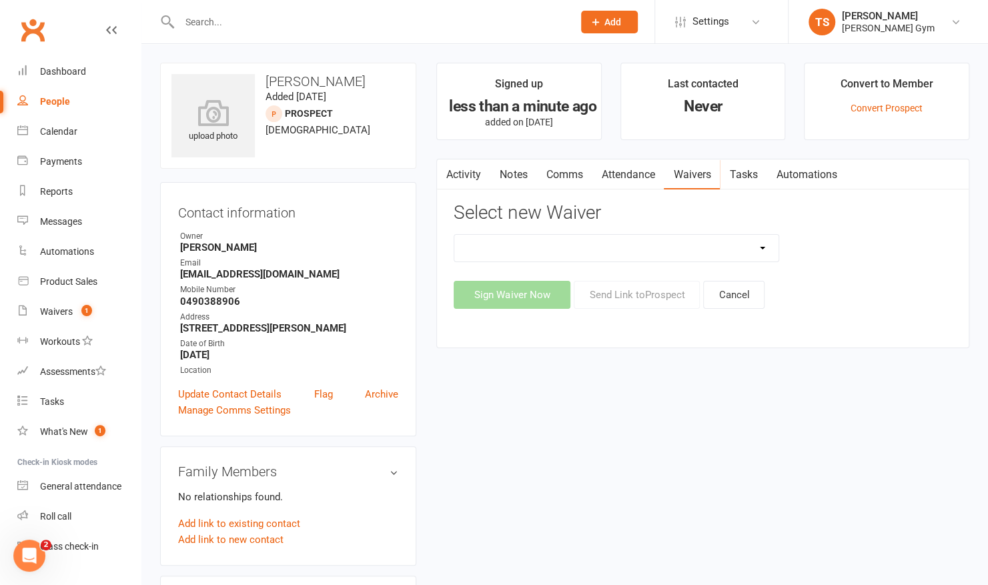
click at [670, 243] on select "3 Per Week, Unlimited, Personal Training and Single Class Waiver Prospects - Si…" at bounding box center [616, 248] width 324 height 27
select select "10731"
click at [454, 235] on select "3 Per Week, Unlimited, Personal Training and Single Class Waiver Prospects - Si…" at bounding box center [616, 248] width 324 height 27
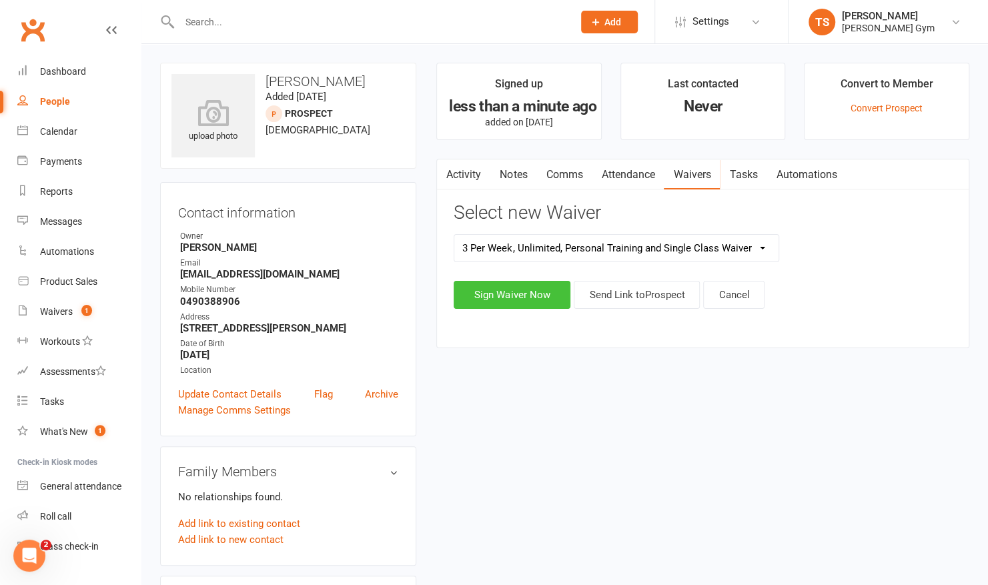
click at [500, 292] on button "Sign Waiver Now" at bounding box center [512, 295] width 117 height 28
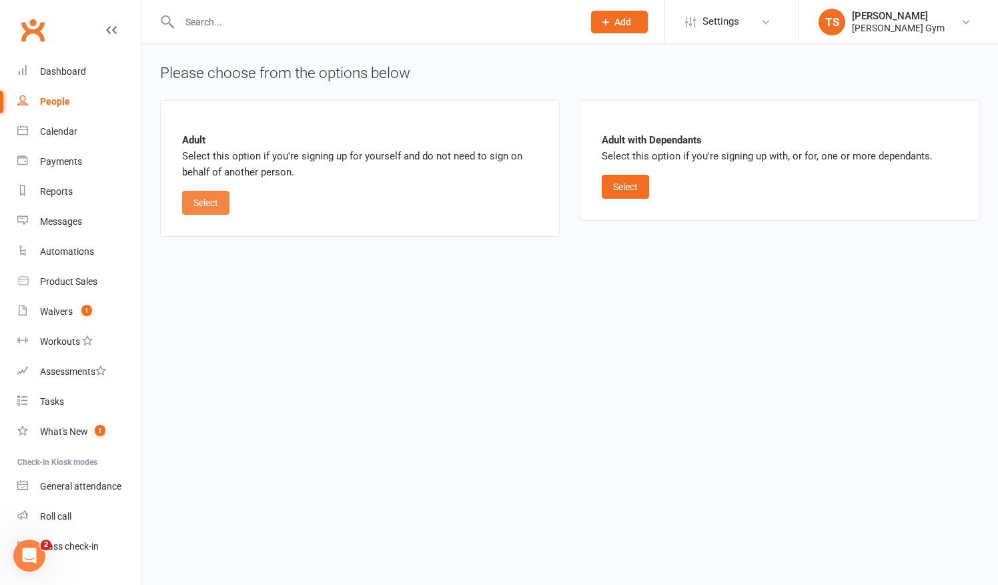
click at [217, 205] on button "Select" at bounding box center [205, 203] width 47 height 24
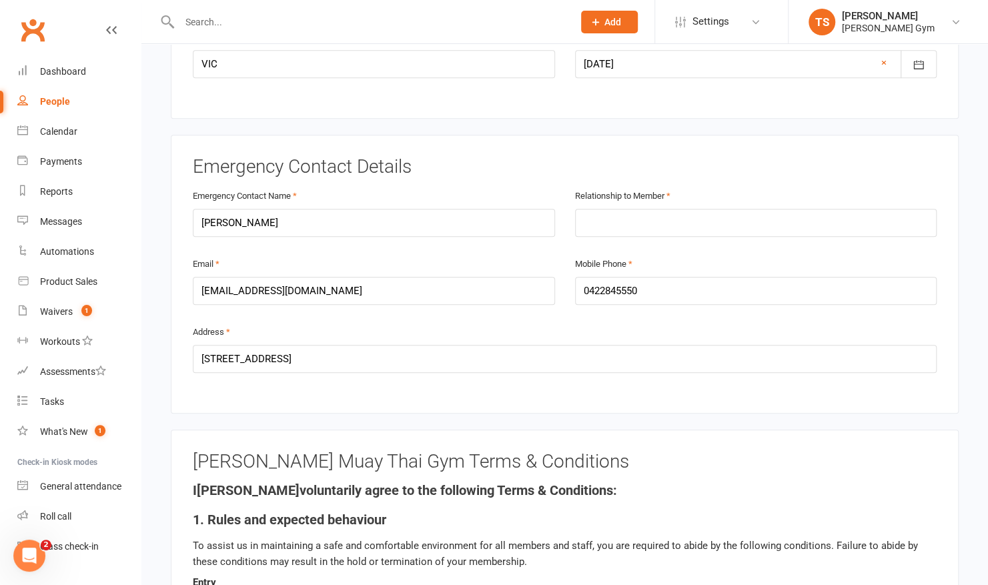
scroll to position [595, 0]
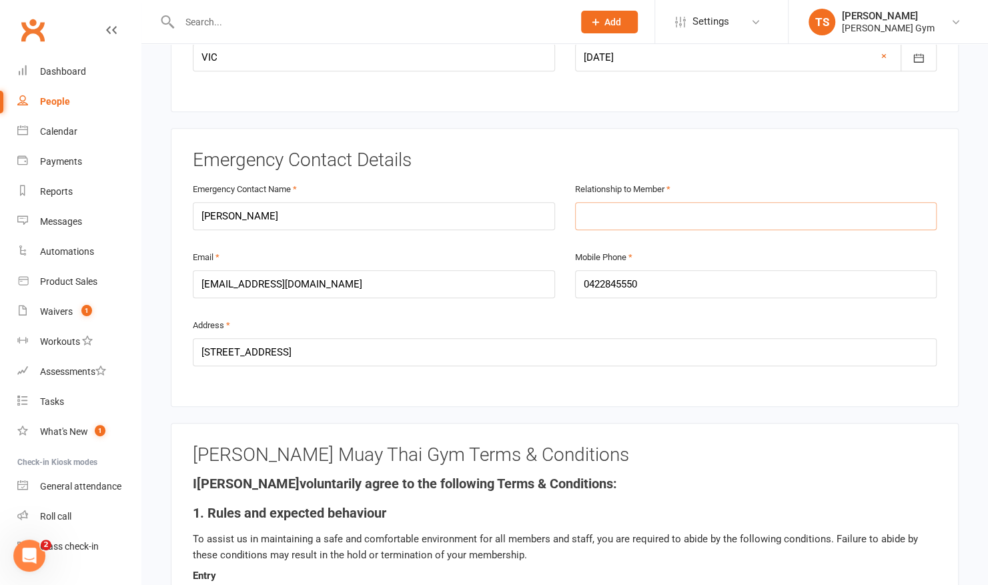
click at [656, 202] on input "text" at bounding box center [756, 216] width 362 height 28
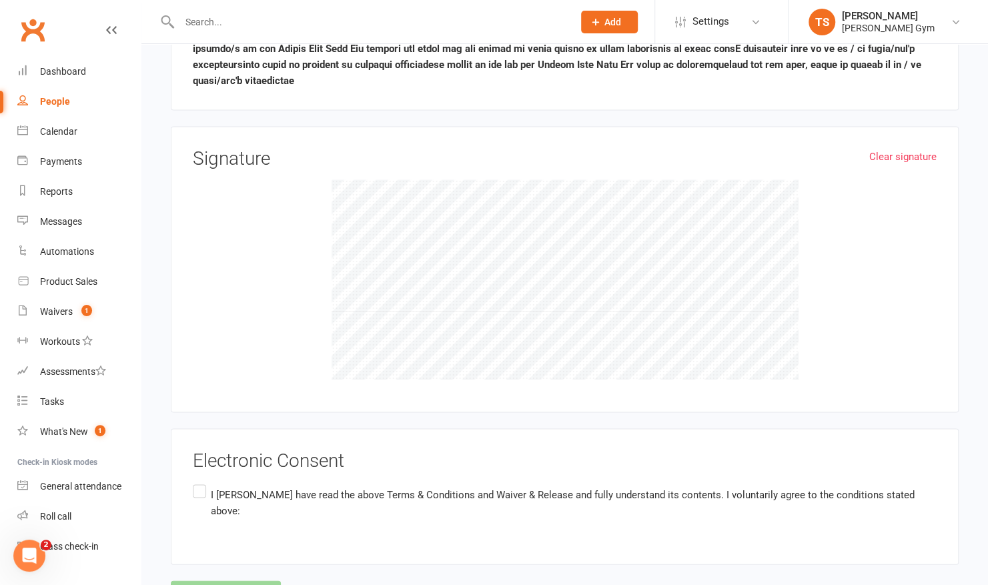
scroll to position [1340, 0]
type input "Friend"
click at [201, 482] on label "I [PERSON_NAME] have read the above Terms & Conditions and Waiver & Release and…" at bounding box center [565, 503] width 744 height 42
click at [201, 482] on input "I [PERSON_NAME] have read the above Terms & Conditions and Waiver & Release and…" at bounding box center [197, 482] width 9 height 0
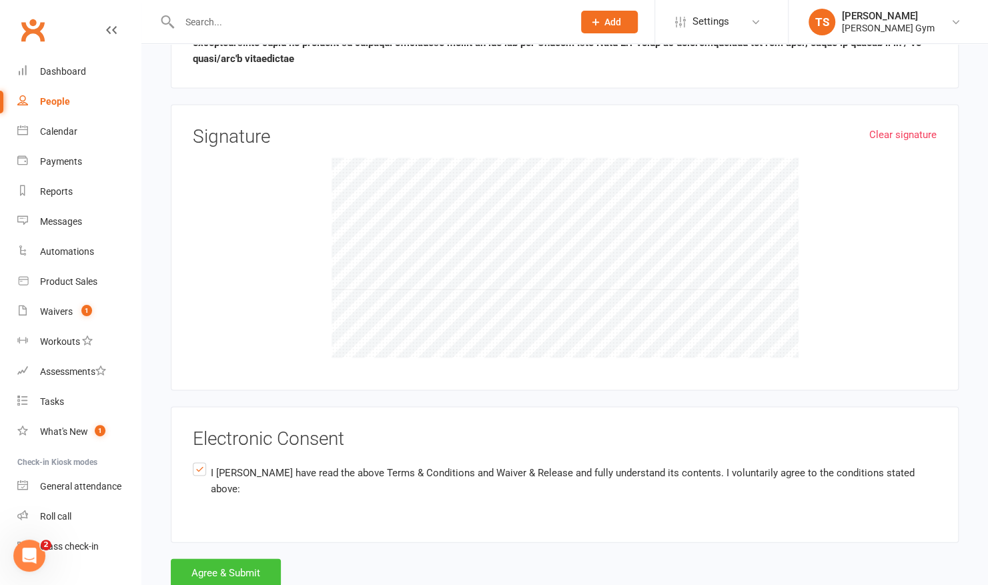
click at [243, 558] on button "Agree & Submit" at bounding box center [226, 572] width 110 height 28
